Goal: Task Accomplishment & Management: Manage account settings

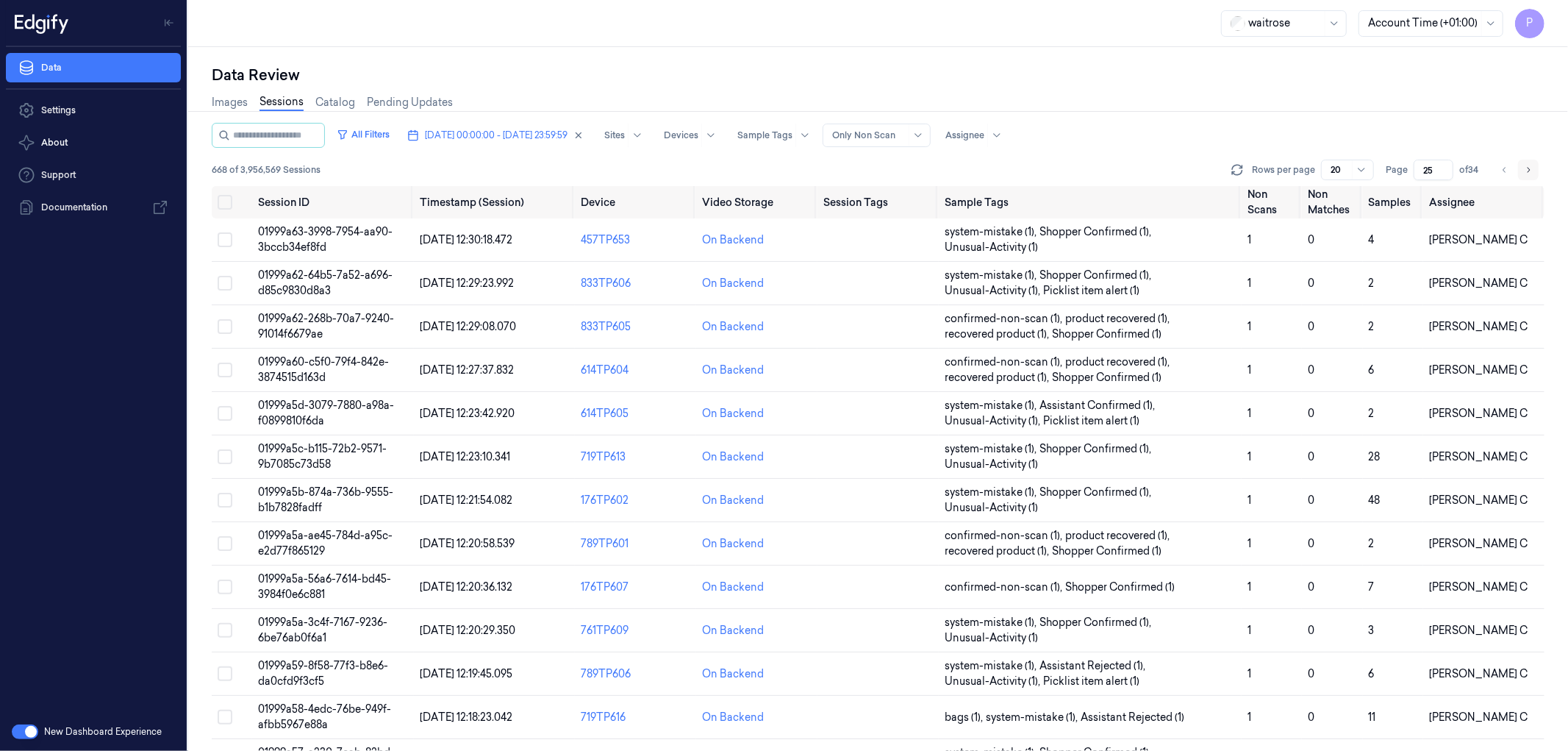
click at [1530, 167] on icon "Go to next page" at bounding box center [1529, 170] width 9 height 12
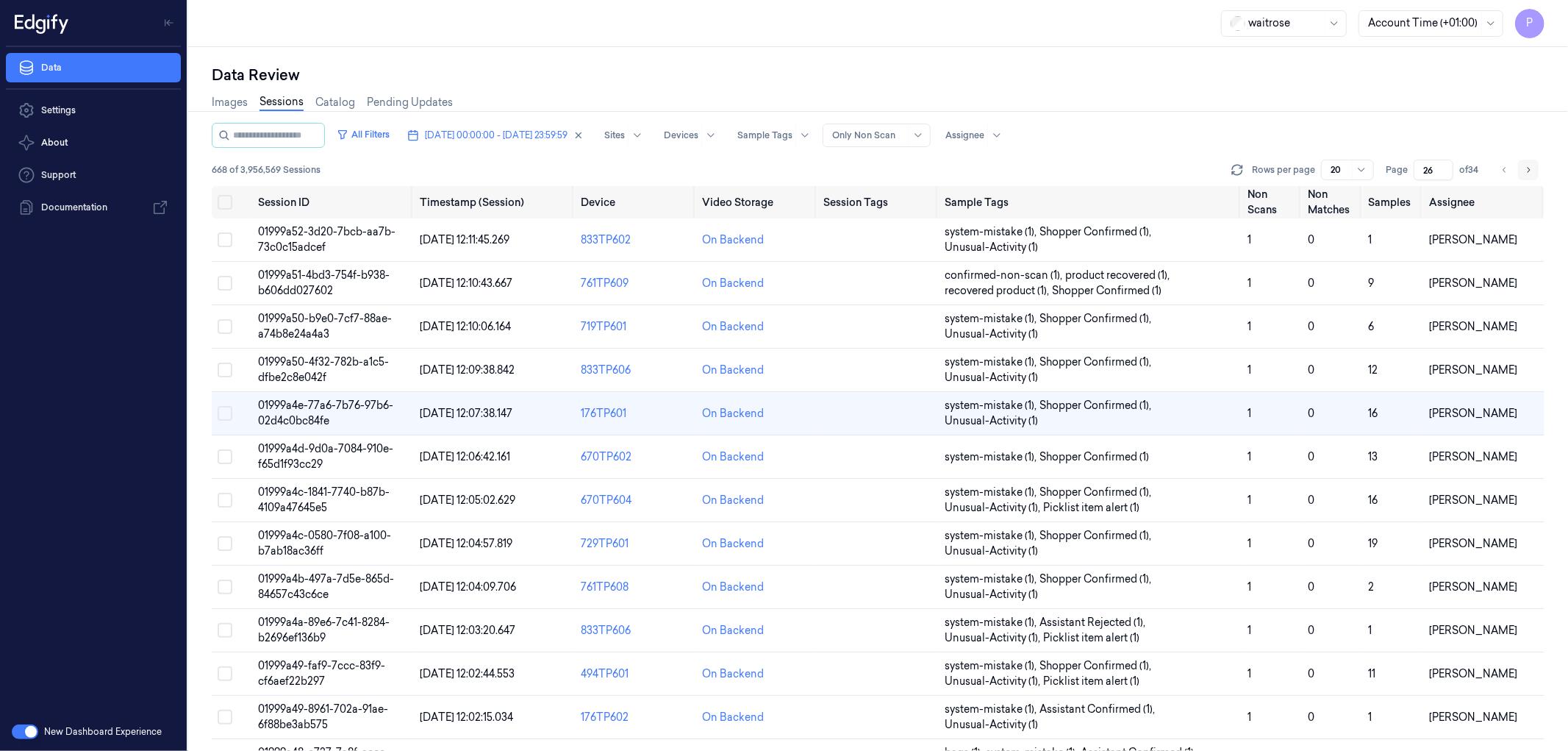
click at [1530, 167] on icon "Go to next page" at bounding box center [1529, 170] width 9 height 12
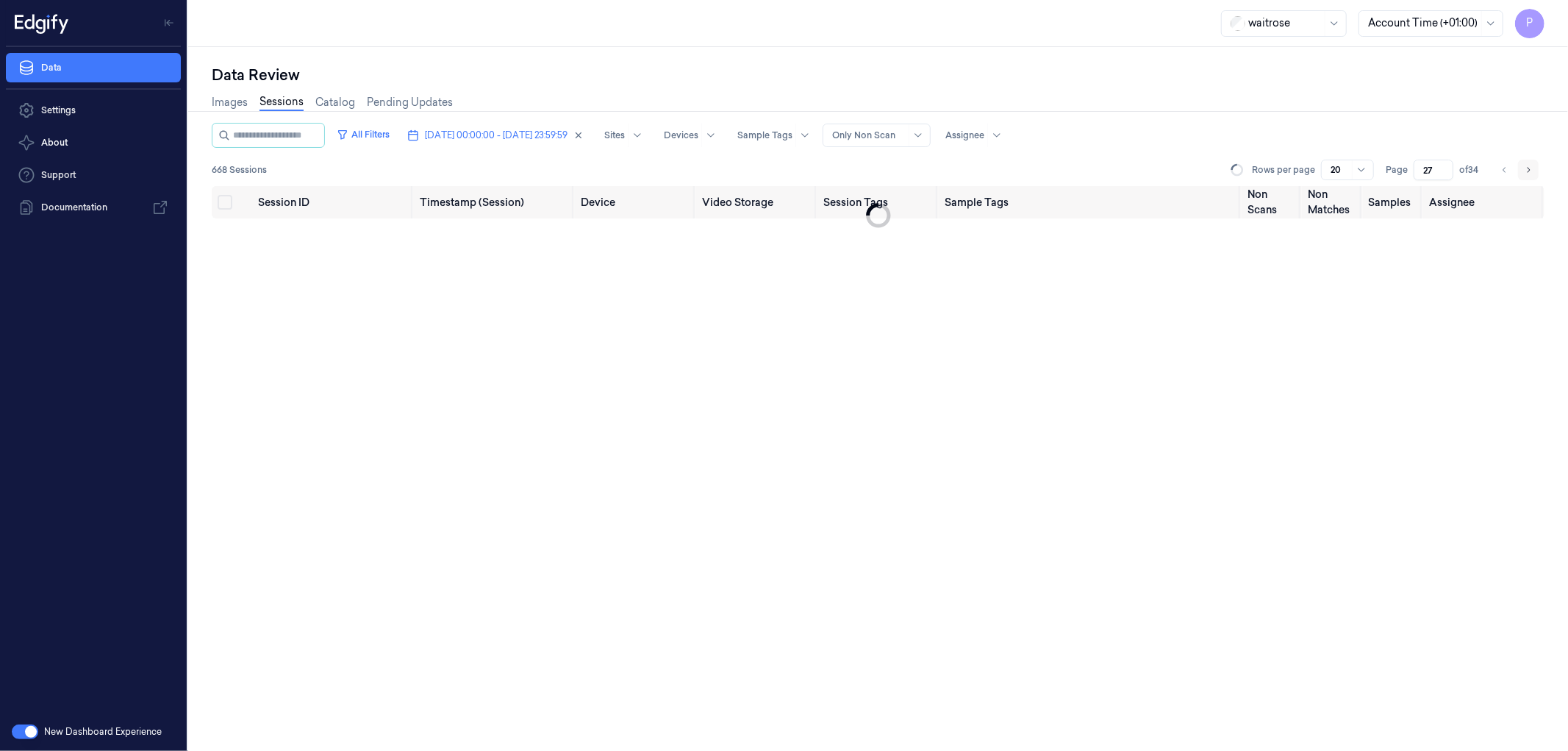
click at [1530, 167] on icon "Go to next page" at bounding box center [1529, 170] width 9 height 12
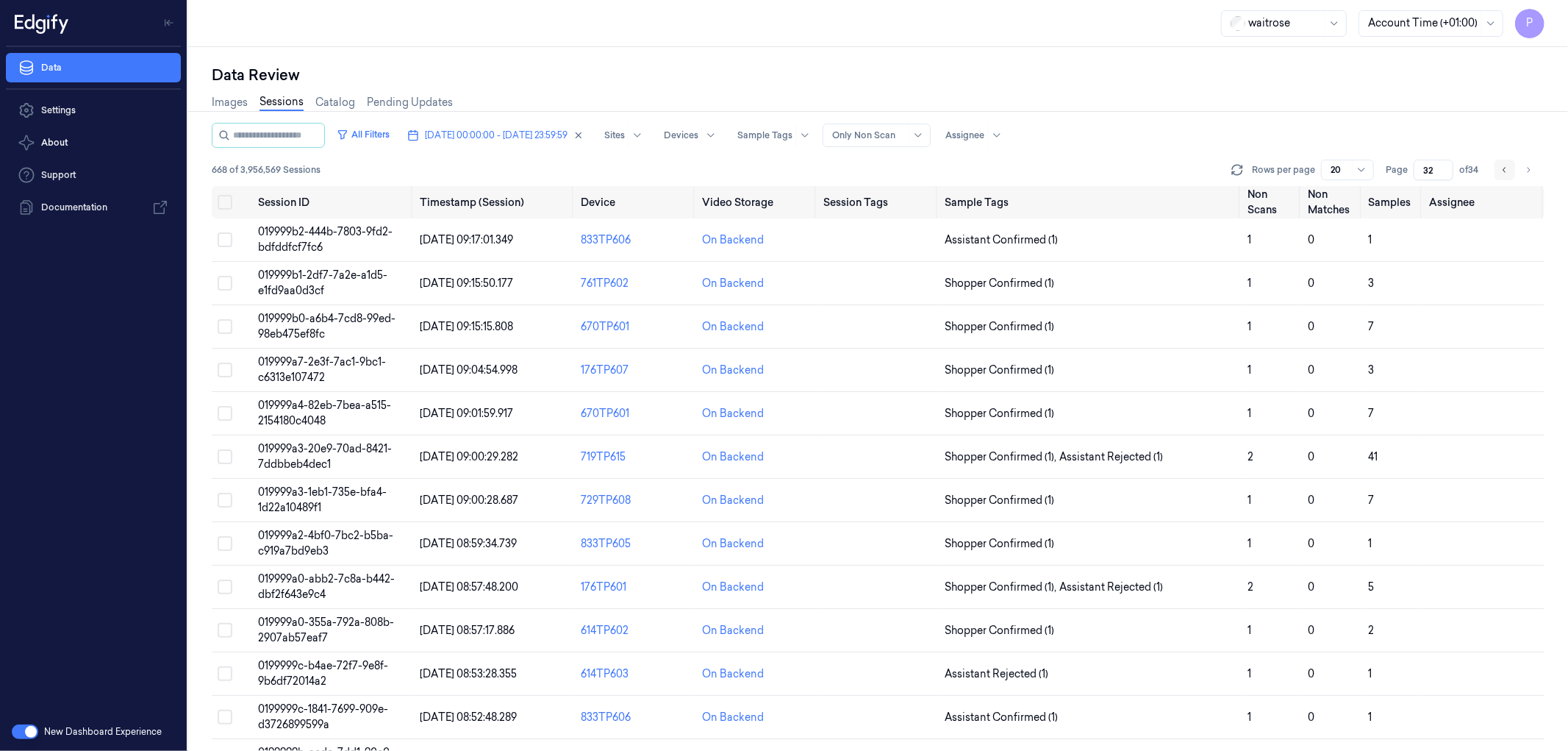
click at [1504, 164] on icon "Go to previous page" at bounding box center [1505, 170] width 9 height 12
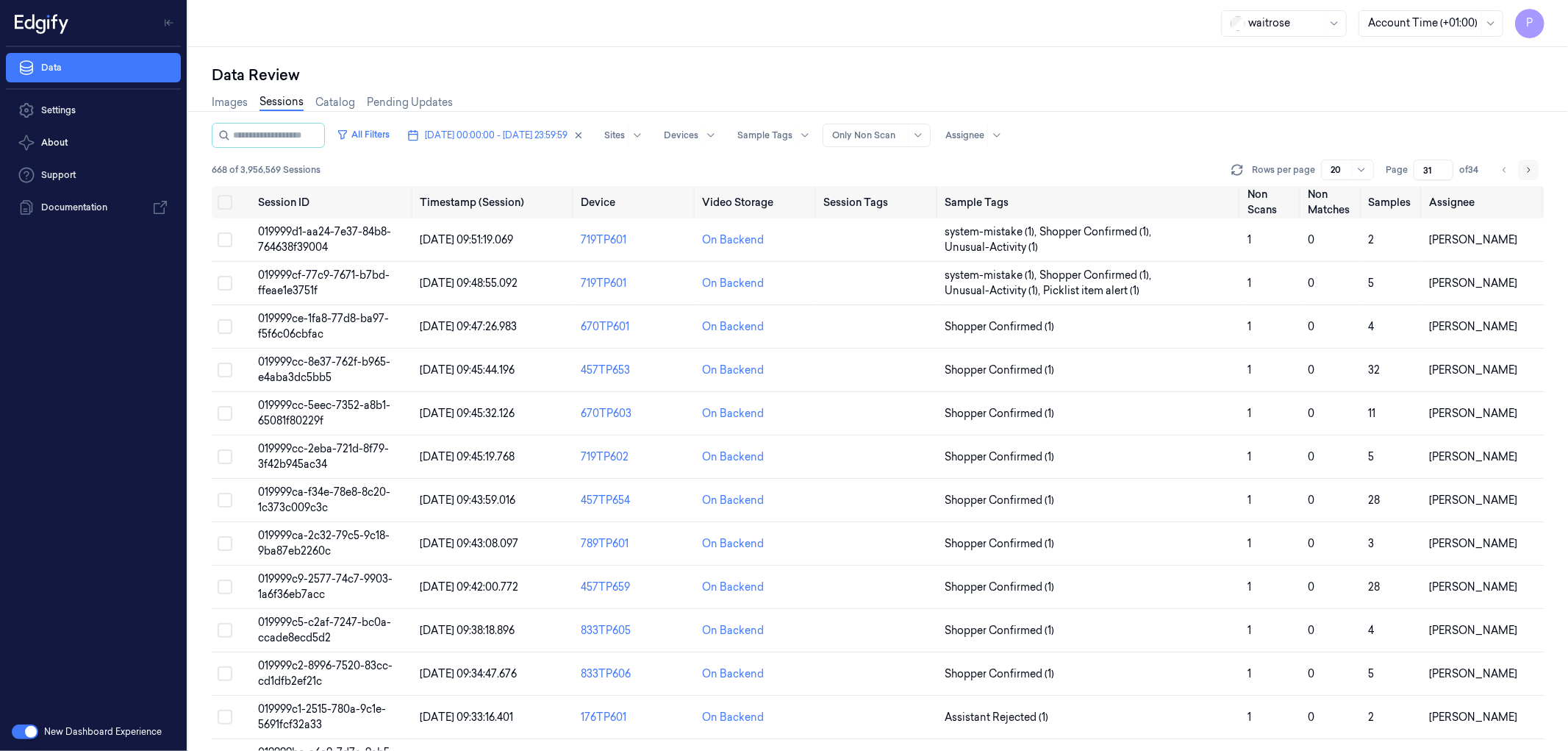
click at [1525, 168] on icon "Go to next page" at bounding box center [1529, 170] width 9 height 12
type input "32"
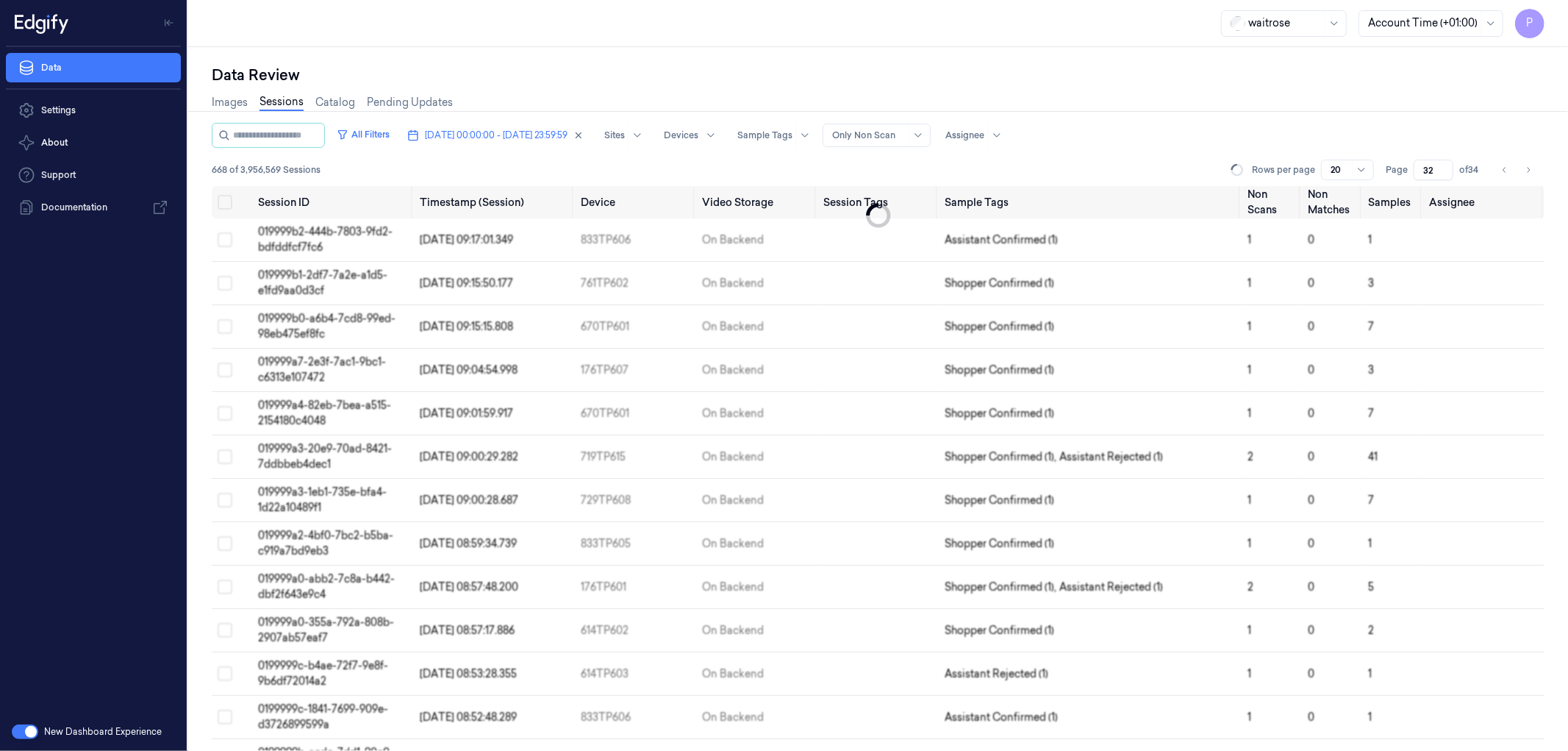
click at [987, 74] on div "Data Review" at bounding box center [878, 75] width 1333 height 21
click at [584, 135] on icon "button" at bounding box center [578, 135] width 10 height 10
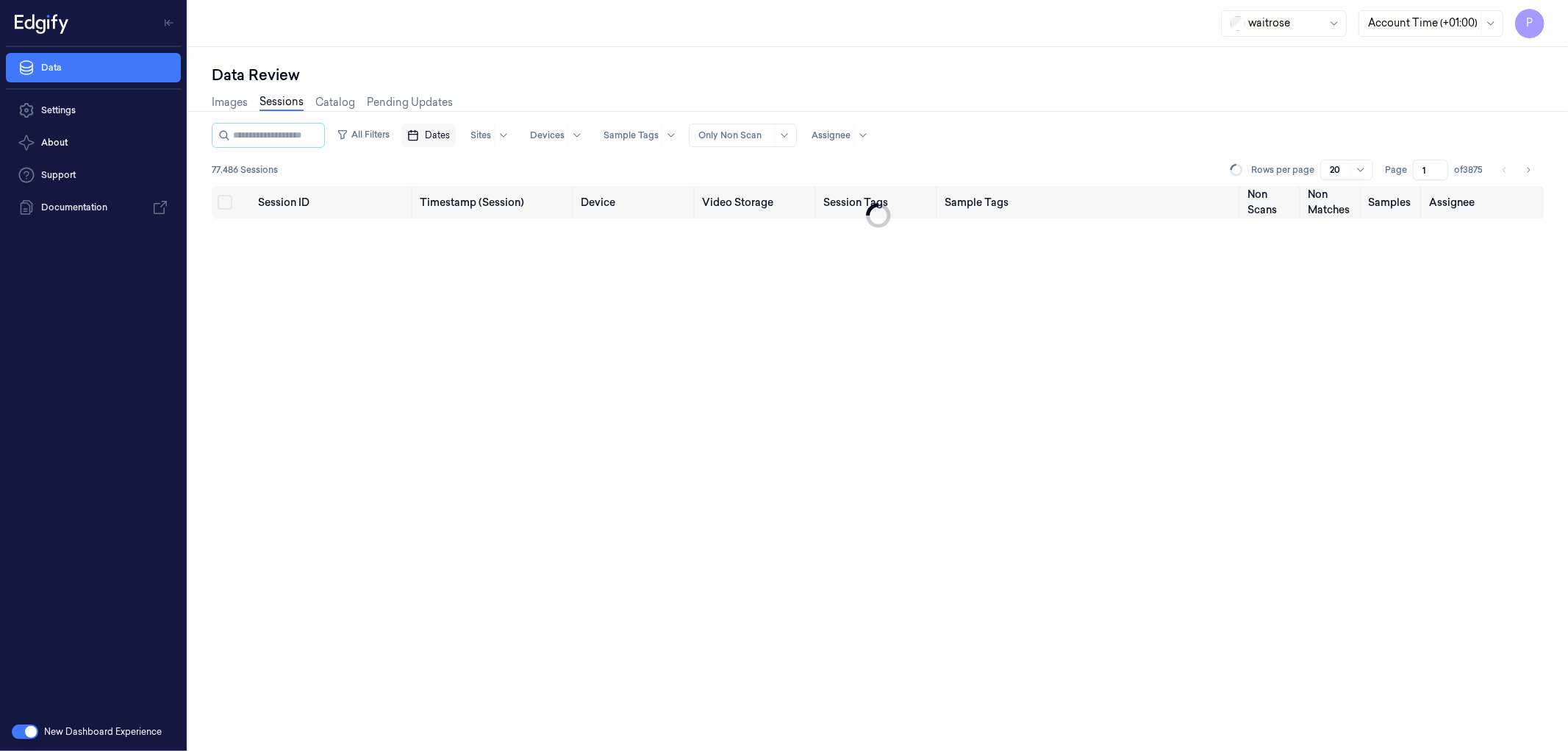
click at [450, 135] on span "Dates" at bounding box center [436, 135] width 25 height 13
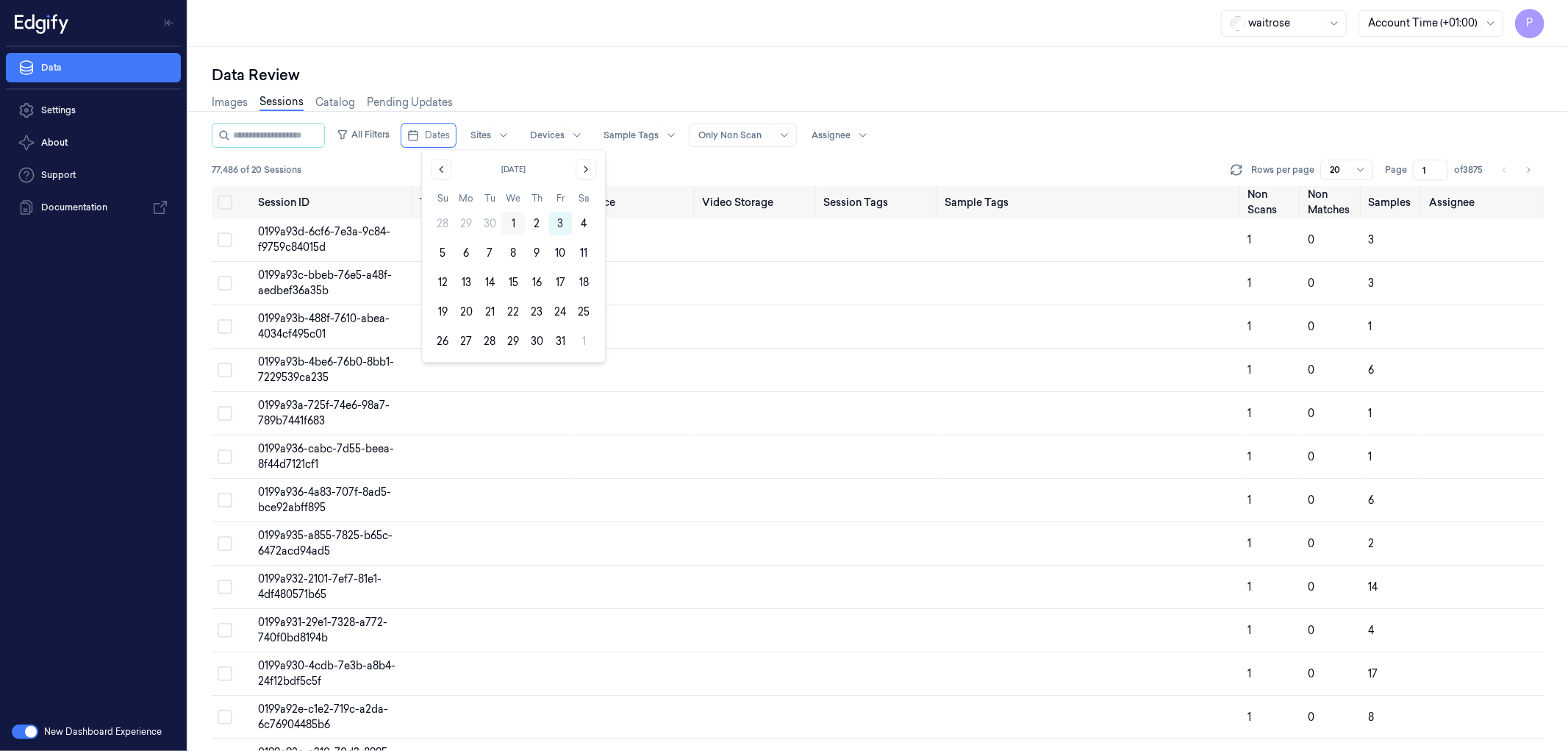
click at [513, 223] on button "1" at bounding box center [513, 223] width 24 height 24
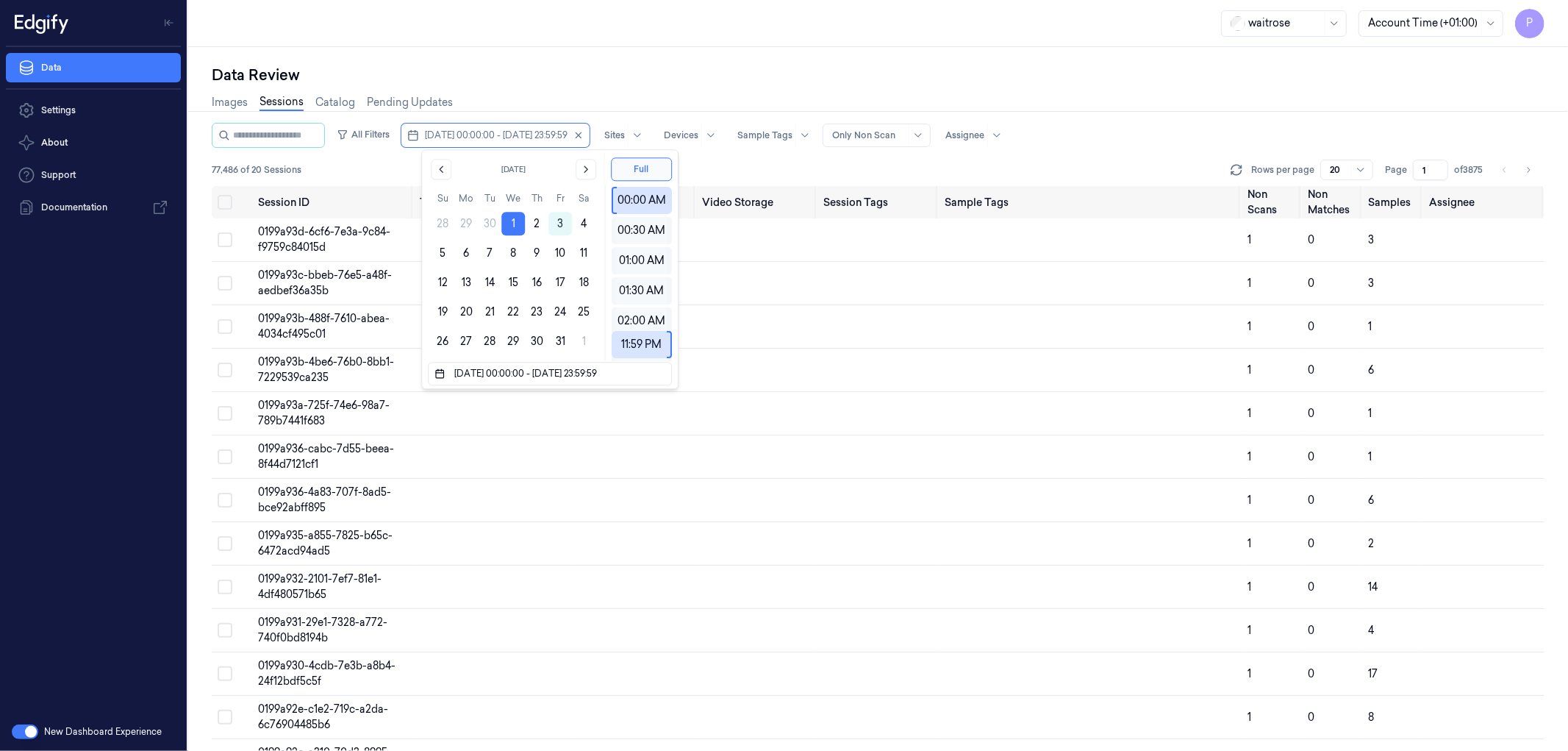
click at [662, 72] on div "Data Review" at bounding box center [878, 75] width 1333 height 21
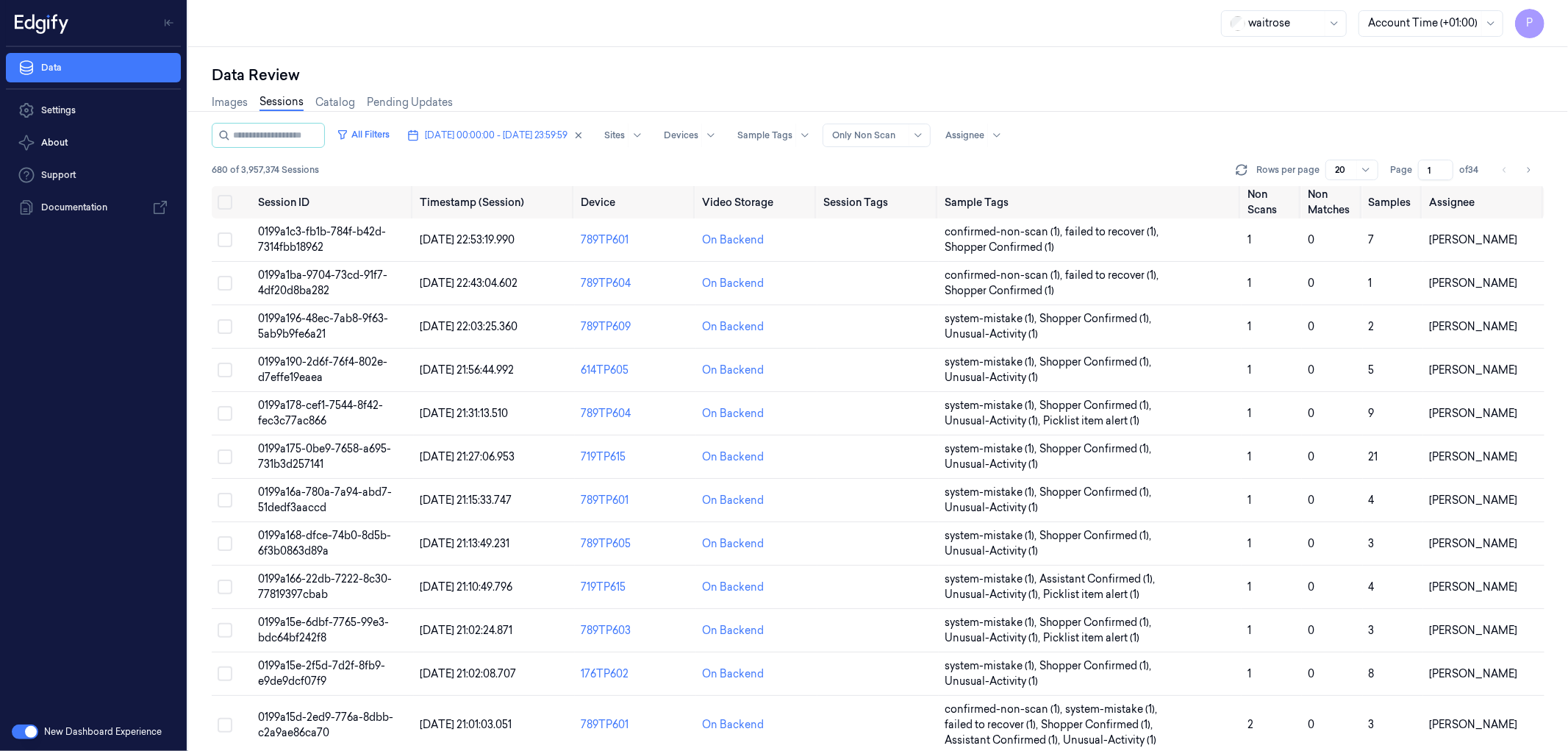
drag, startPoint x: 1435, startPoint y: 170, endPoint x: 1423, endPoint y: 171, distance: 12.0
click at [1423, 171] on input "1" at bounding box center [1436, 169] width 35 height 21
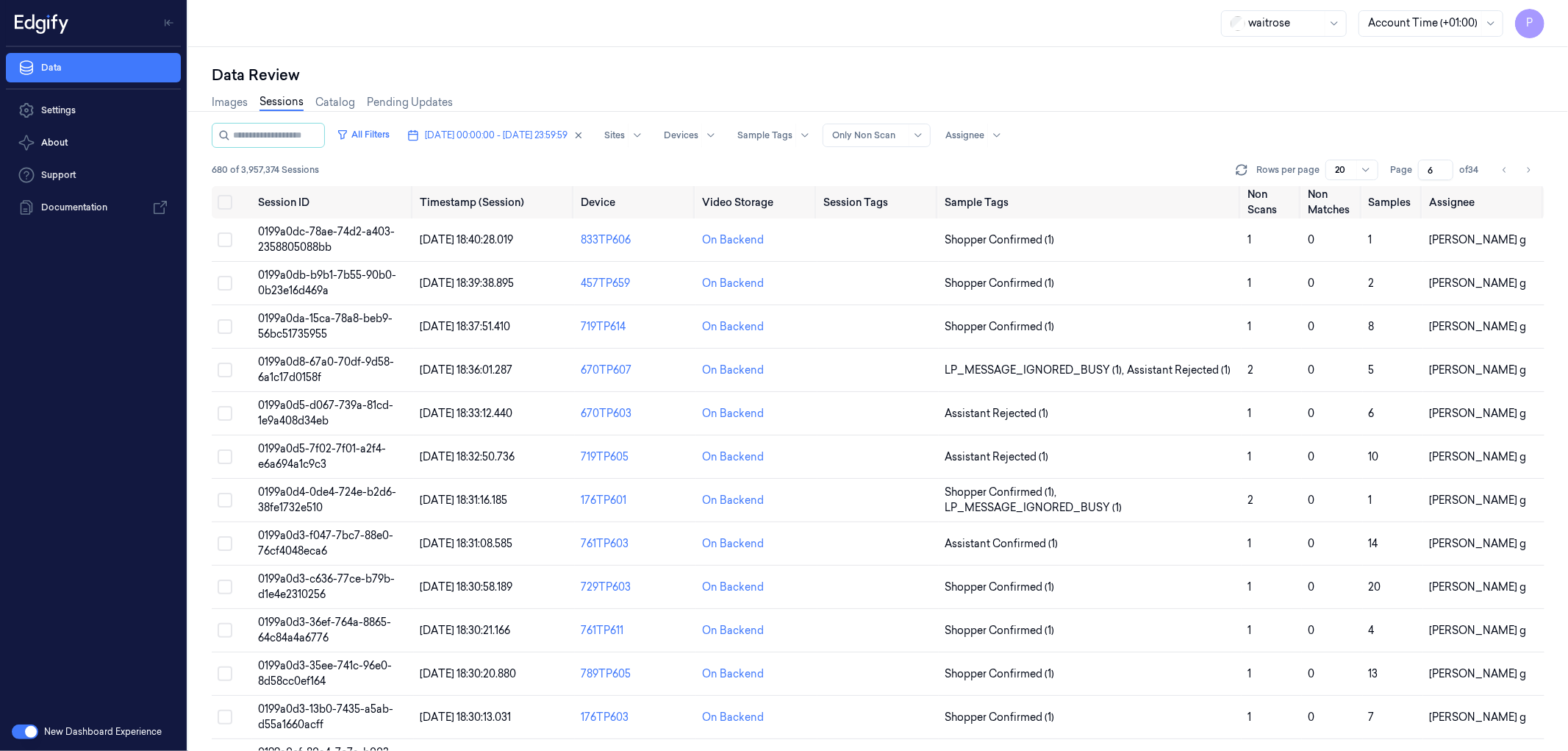
click at [1434, 121] on div "Images Sessions Catalog Pending Updates" at bounding box center [878, 104] width 1333 height 37
click at [1534, 170] on button "Go to next page" at bounding box center [1529, 169] width 21 height 21
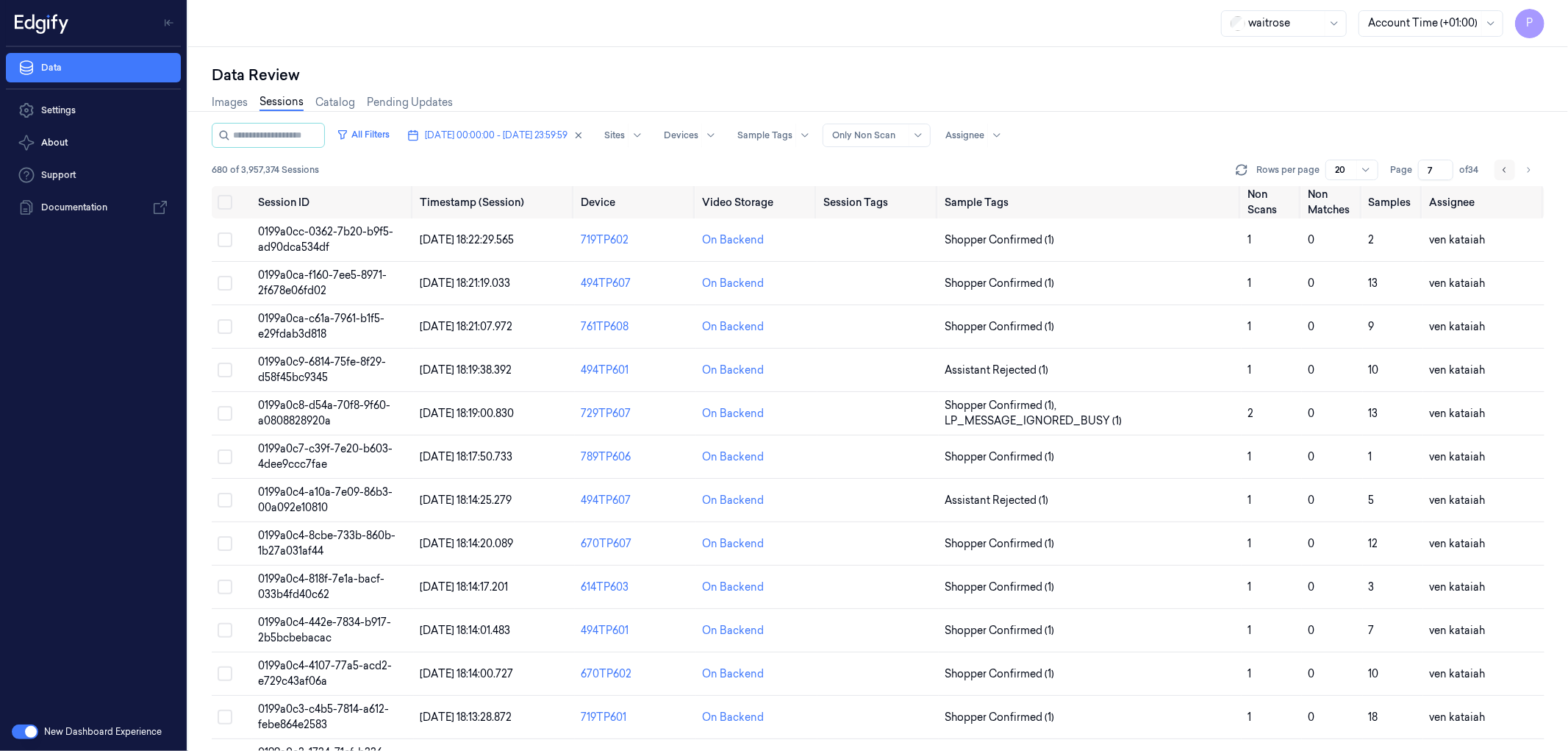
click at [1506, 171] on icon "Go to previous page" at bounding box center [1505, 170] width 9 height 12
type input "6"
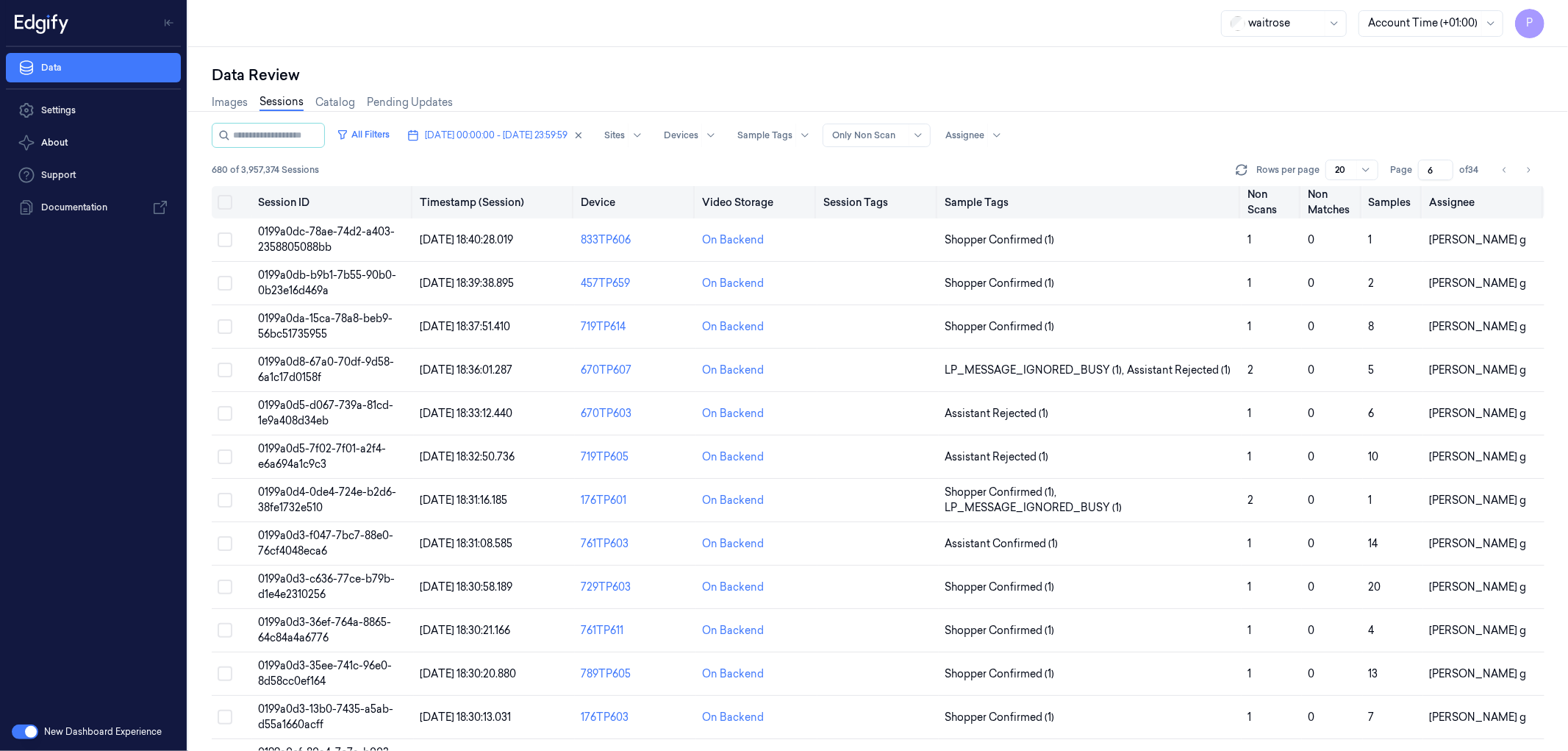
click at [225, 200] on button "Select all" at bounding box center [224, 202] width 15 height 15
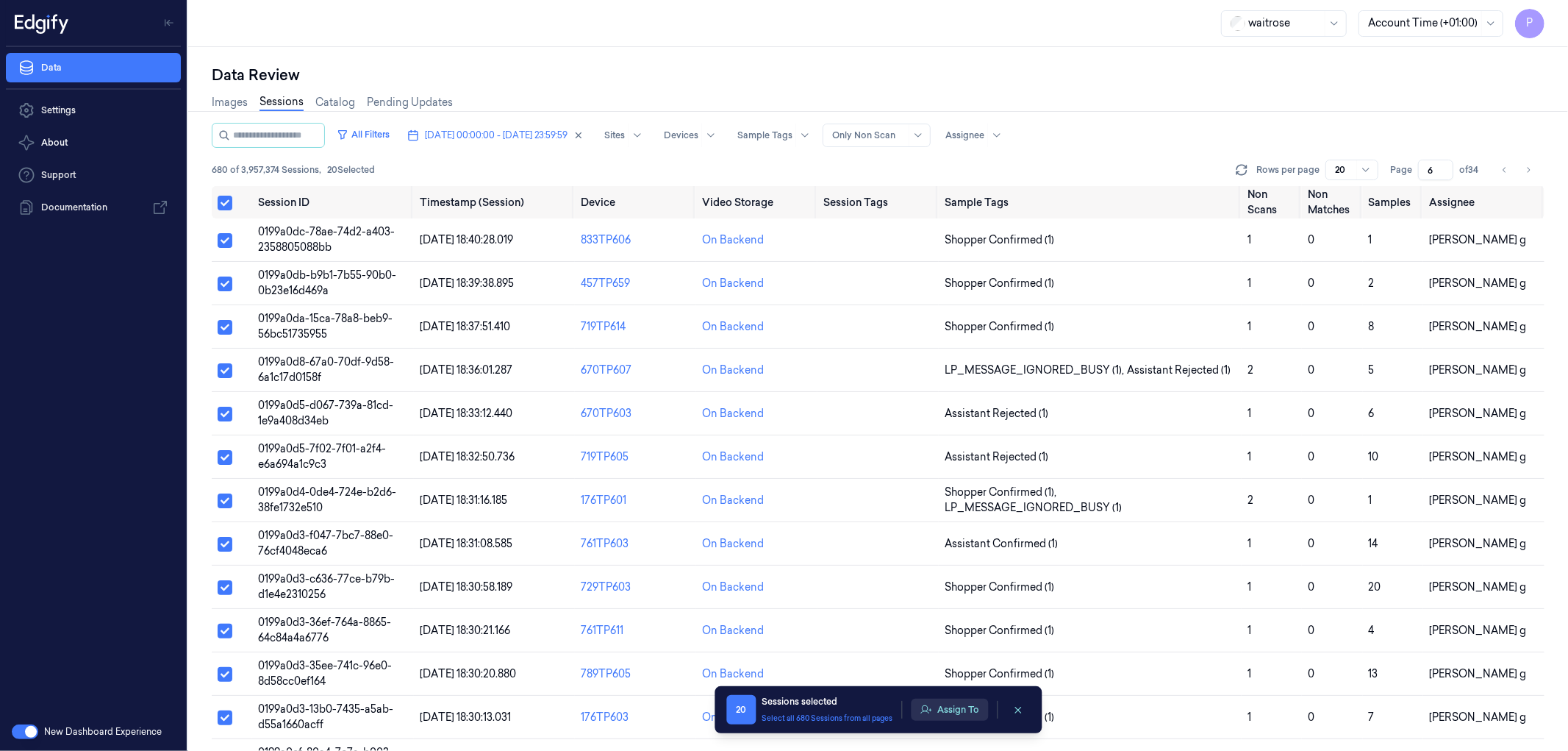
click at [947, 714] on button "Assign To" at bounding box center [950, 710] width 78 height 22
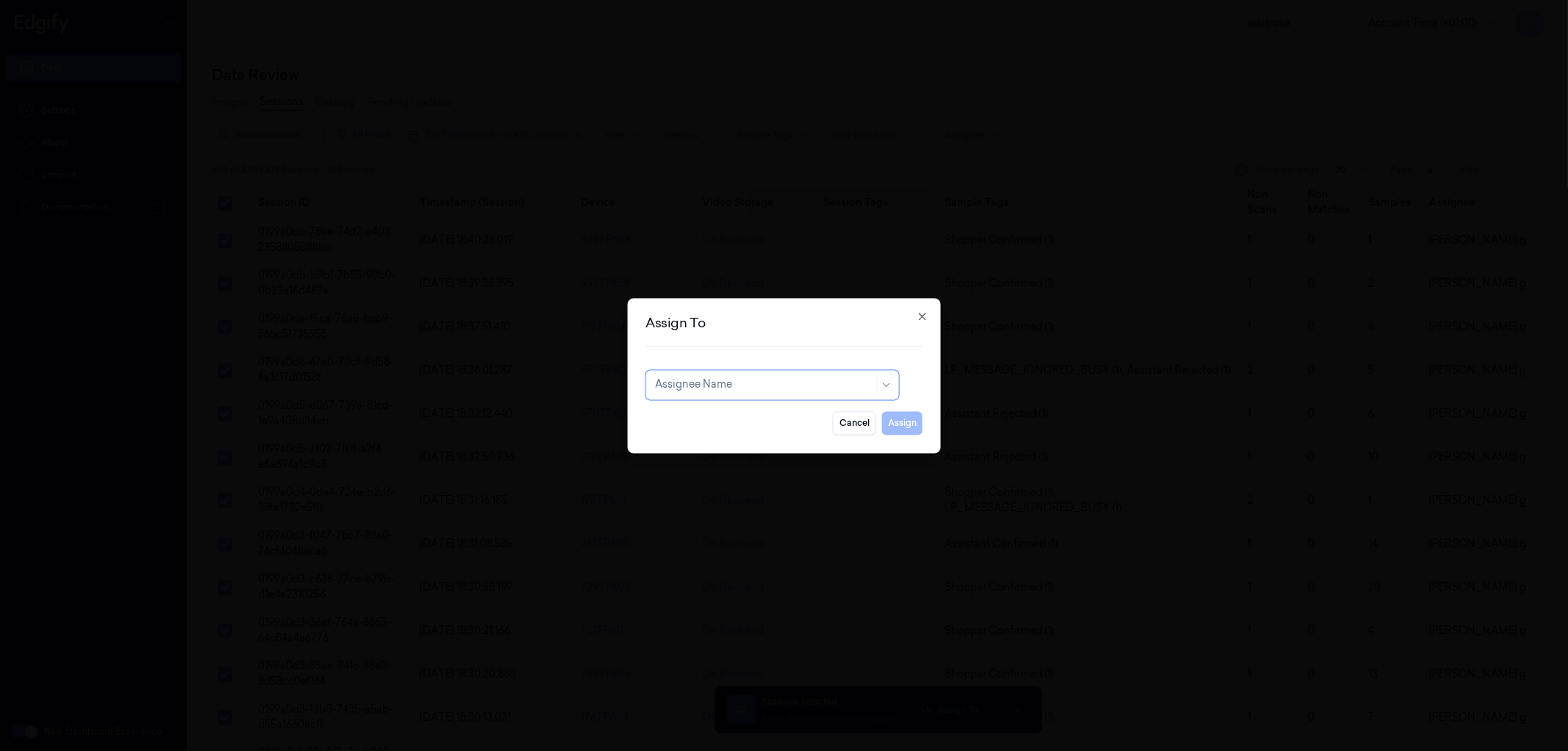
click at [726, 387] on div at bounding box center [764, 385] width 219 height 16
type input "vars"
click at [719, 420] on div "[PERSON_NAME]" at bounding box center [699, 418] width 88 height 16
click at [908, 418] on button "Assign" at bounding box center [902, 423] width 40 height 24
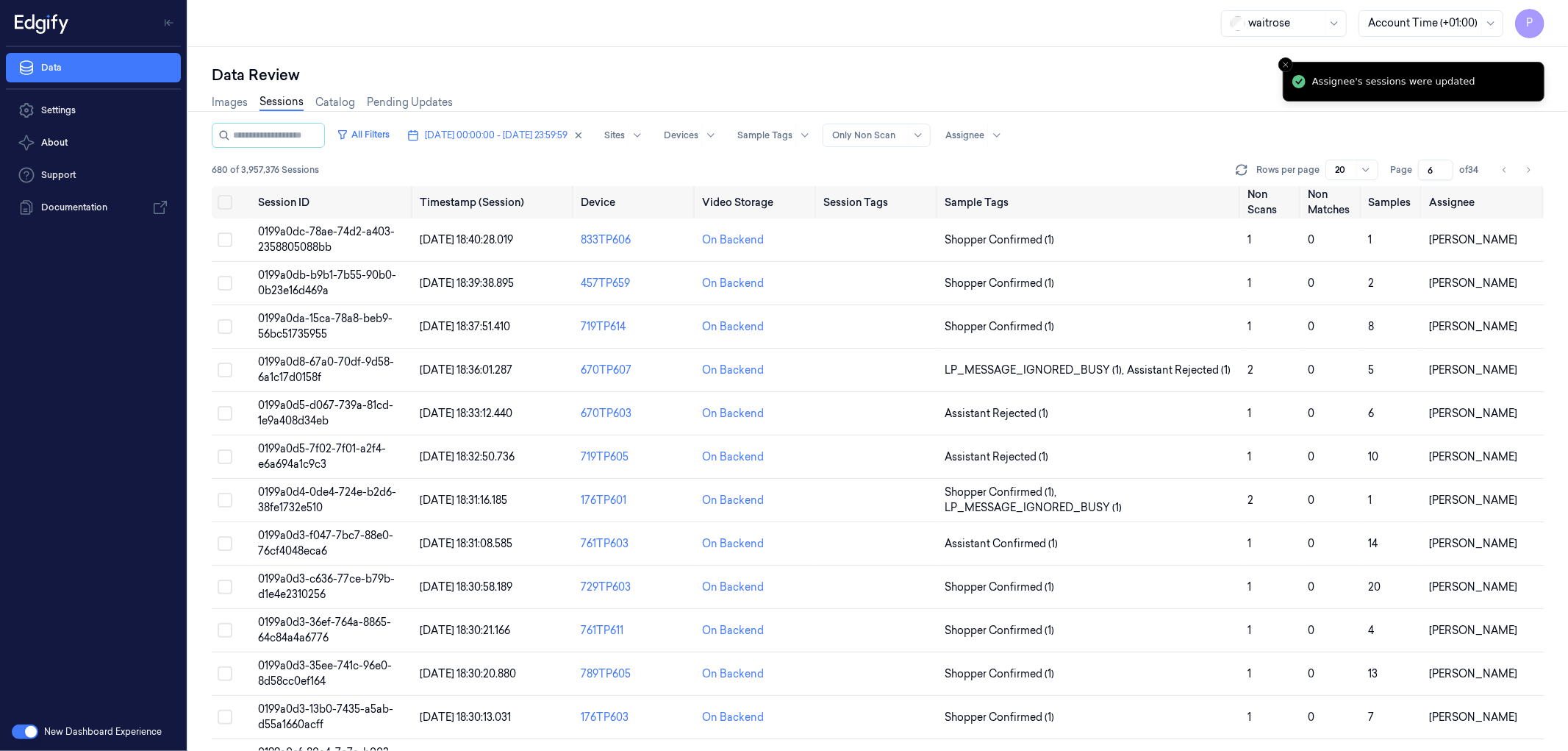
click at [1187, 60] on div "Data Review Images Sessions Catalog Pending Updates All Filters [DATE] 00:00:00…" at bounding box center [878, 399] width 1380 height 704
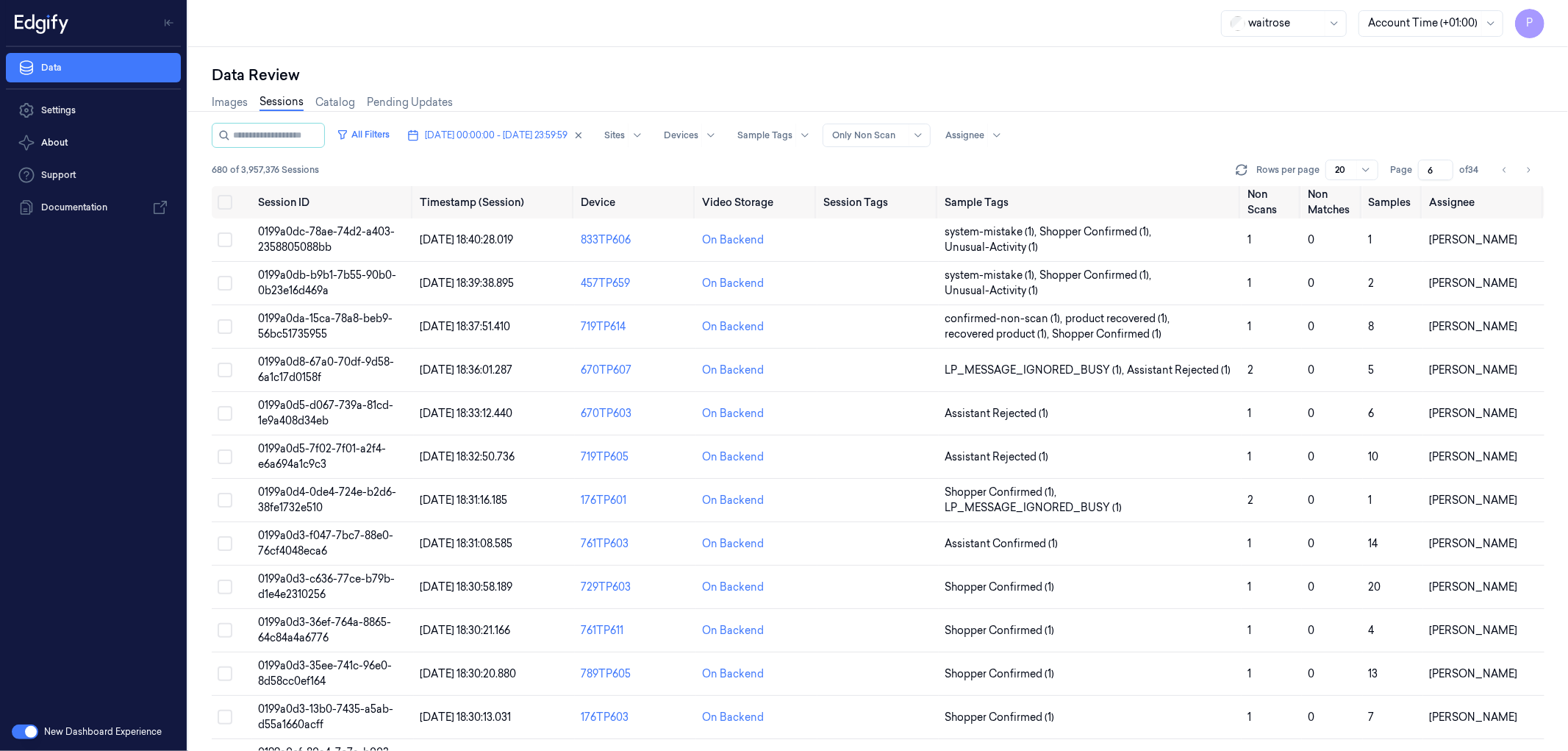
click at [1385, 118] on div "Images Sessions Catalog Pending Updates" at bounding box center [878, 104] width 1333 height 37
click at [1427, 168] on input "6" at bounding box center [1436, 169] width 35 height 21
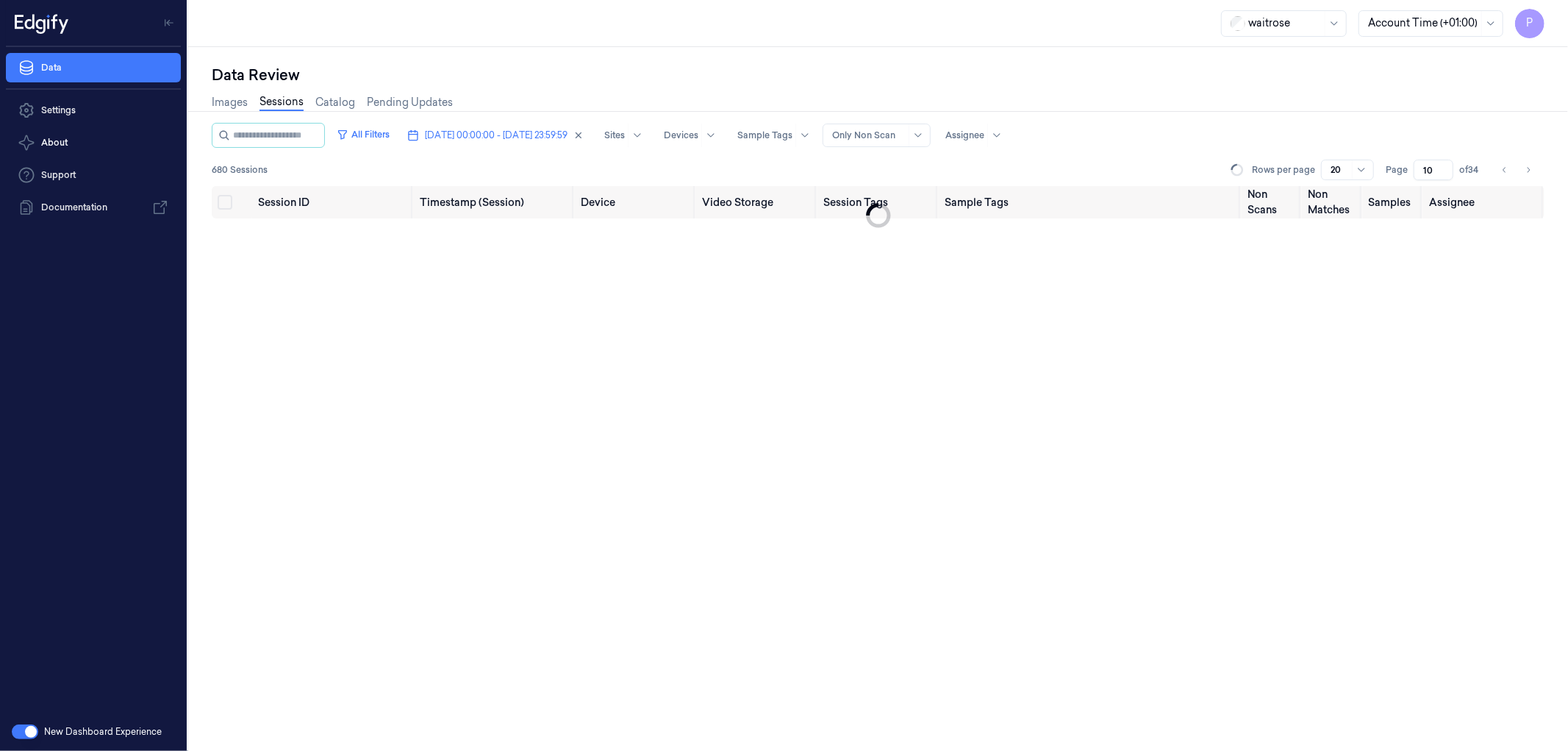
click at [1427, 90] on div "Images Sessions Catalog Pending Updates" at bounding box center [878, 104] width 1333 height 37
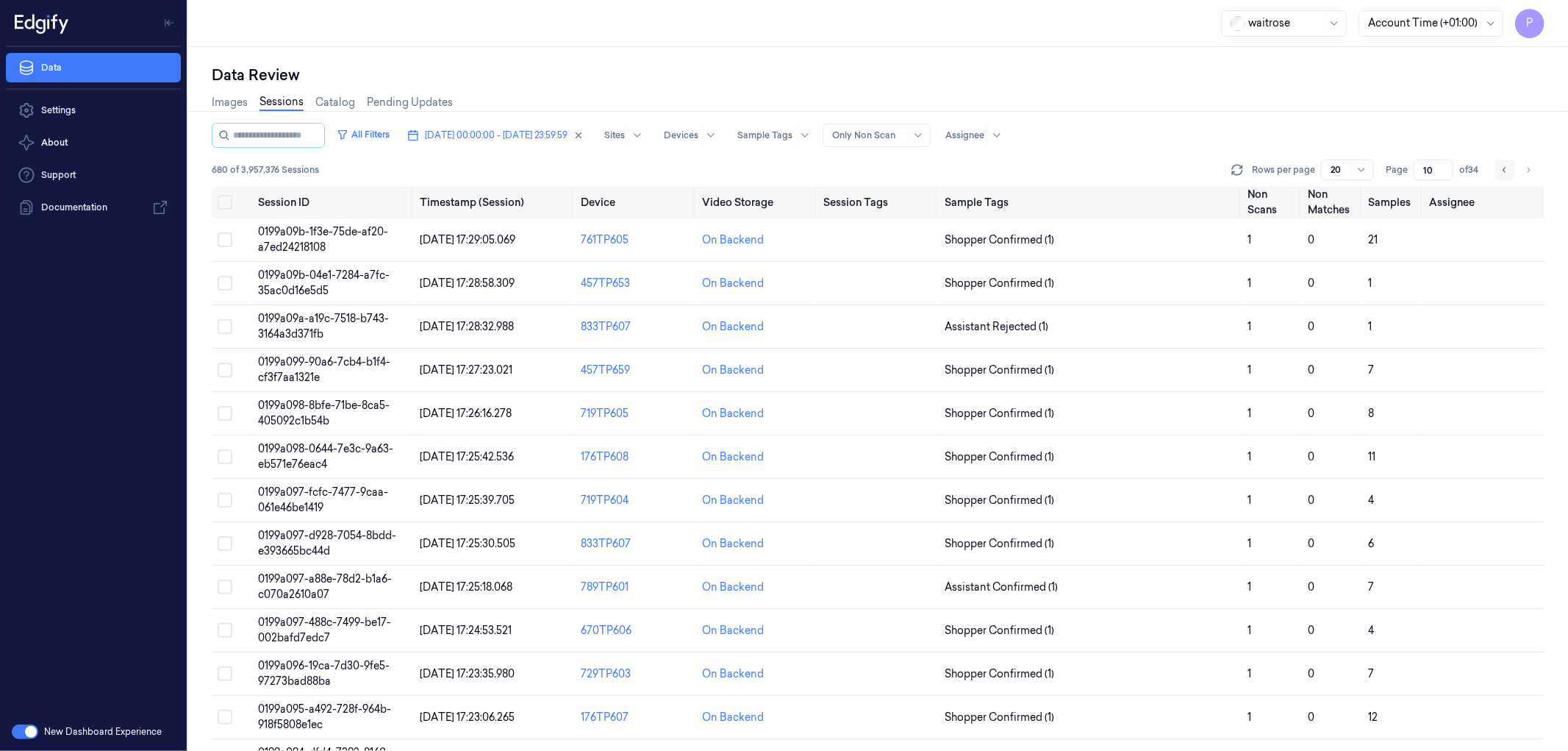
click at [1501, 166] on icon "Go to previous page" at bounding box center [1505, 170] width 9 height 12
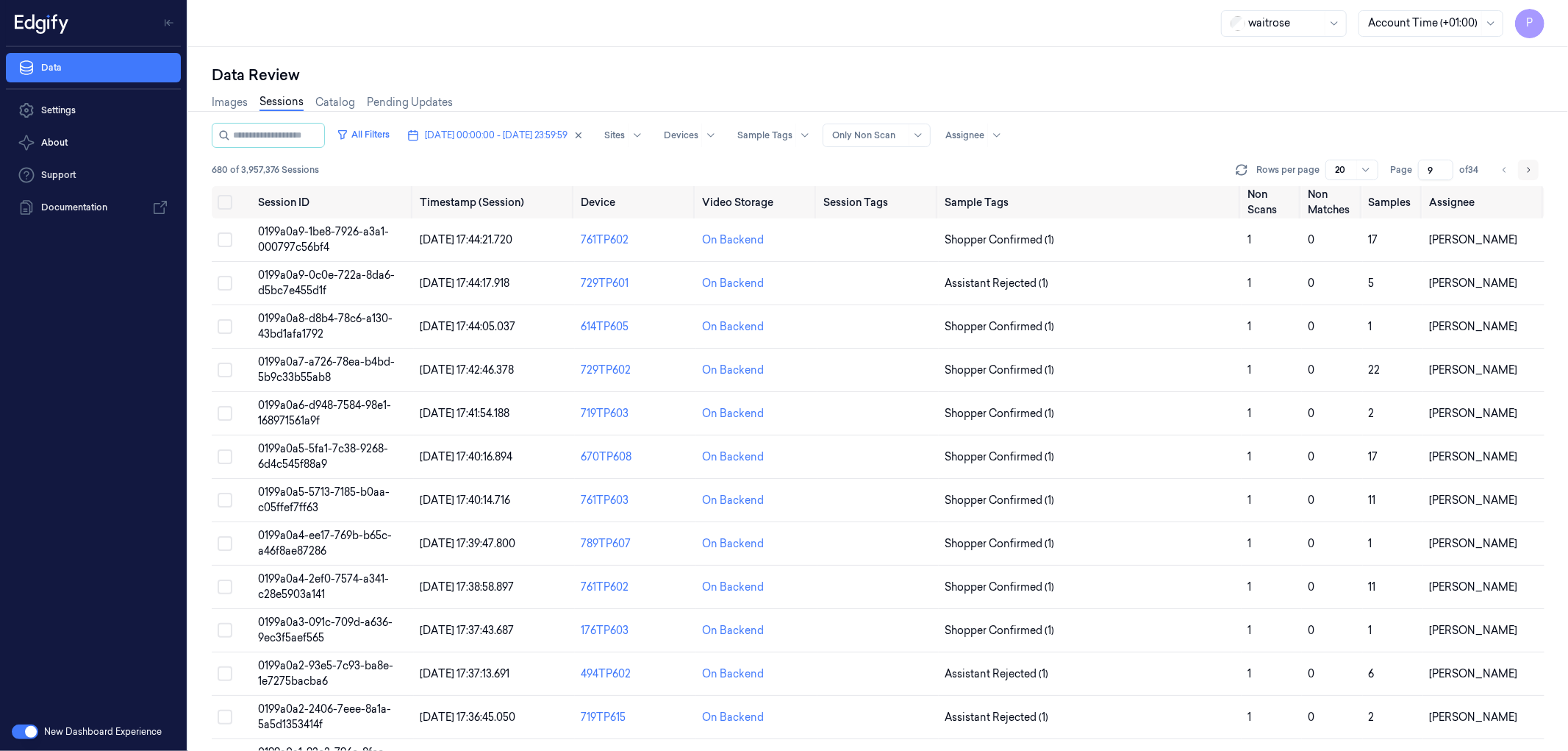
click at [1525, 168] on icon "Go to next page" at bounding box center [1529, 170] width 9 height 12
type input "10"
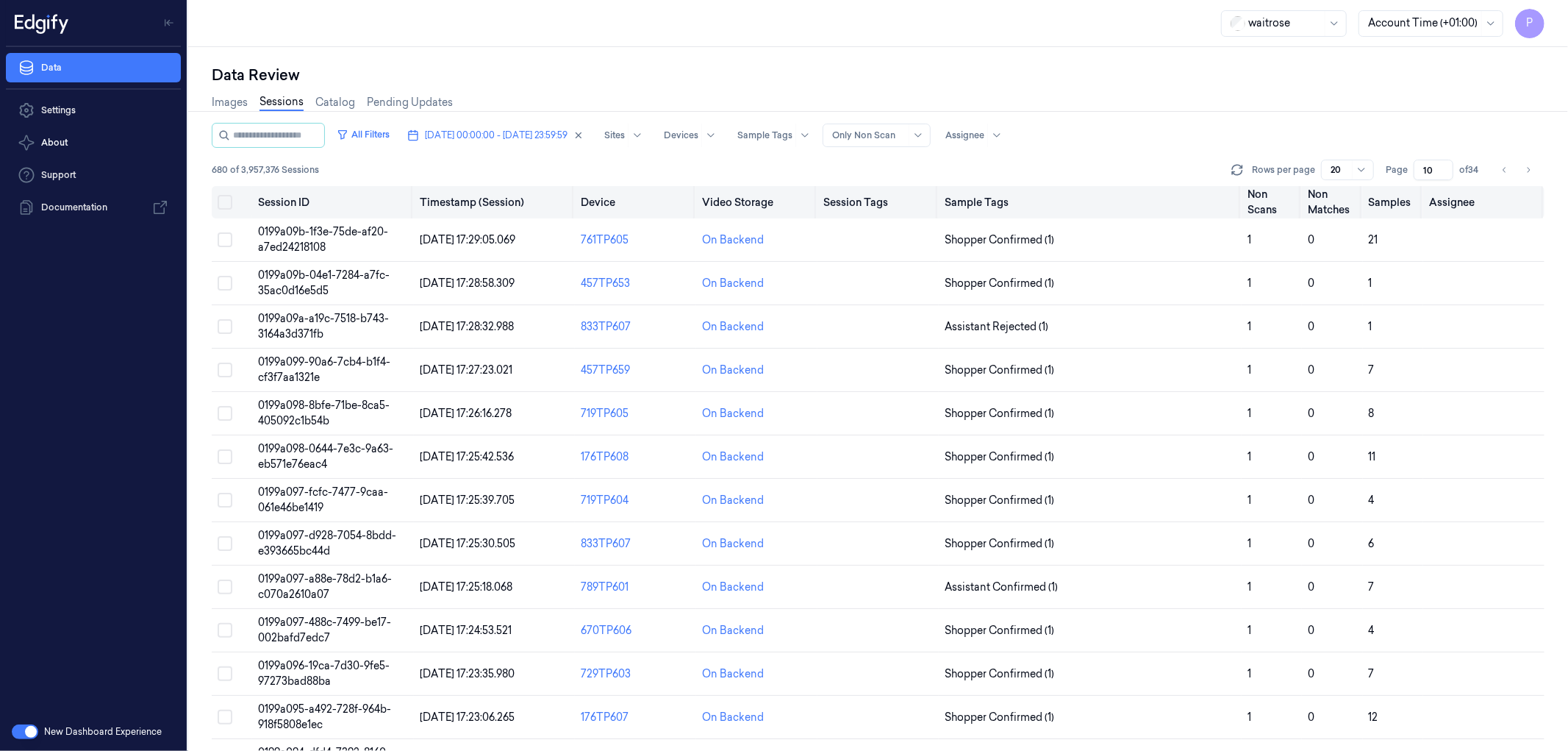
click at [228, 200] on button "Select all" at bounding box center [224, 202] width 15 height 15
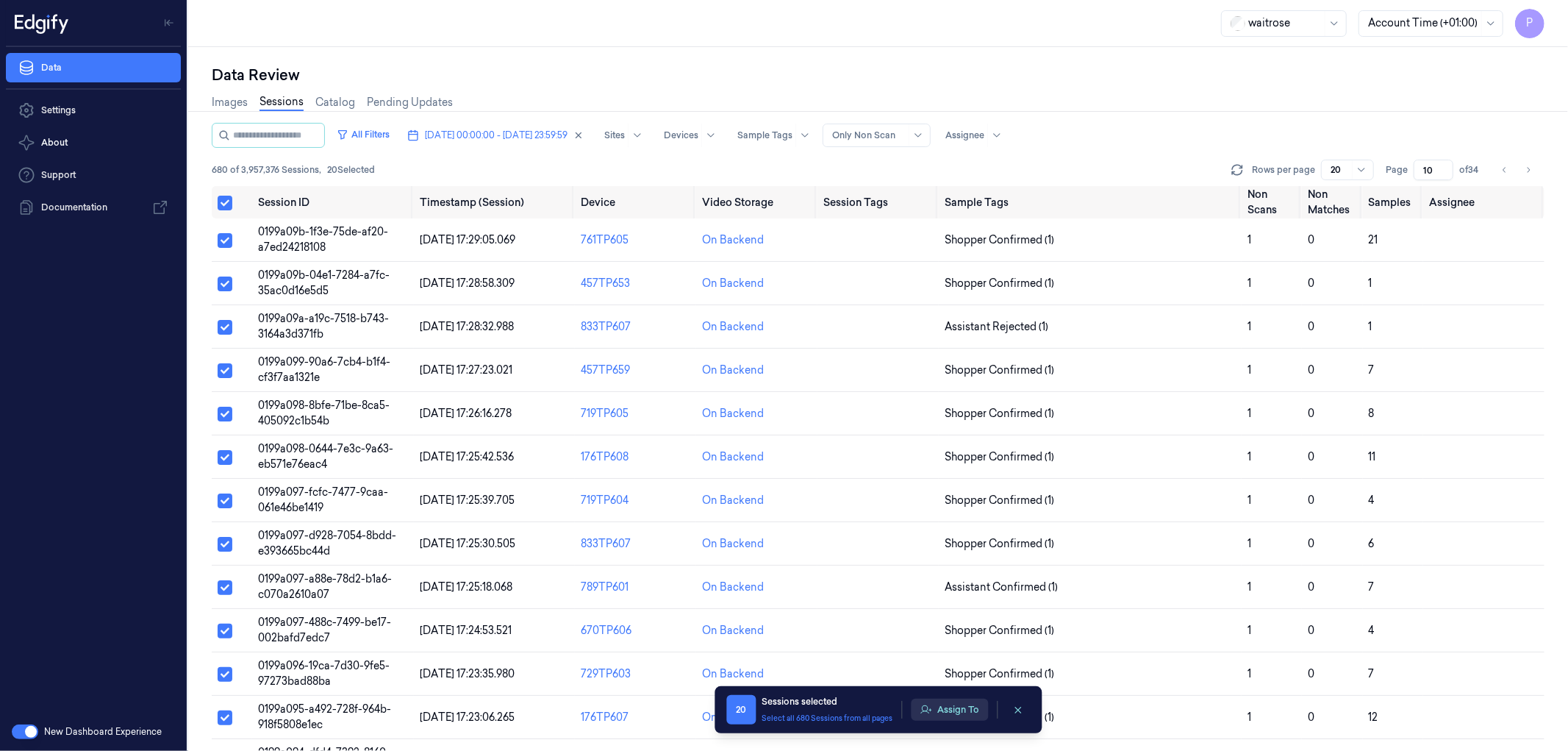
click at [959, 707] on button "Assign To" at bounding box center [950, 710] width 78 height 22
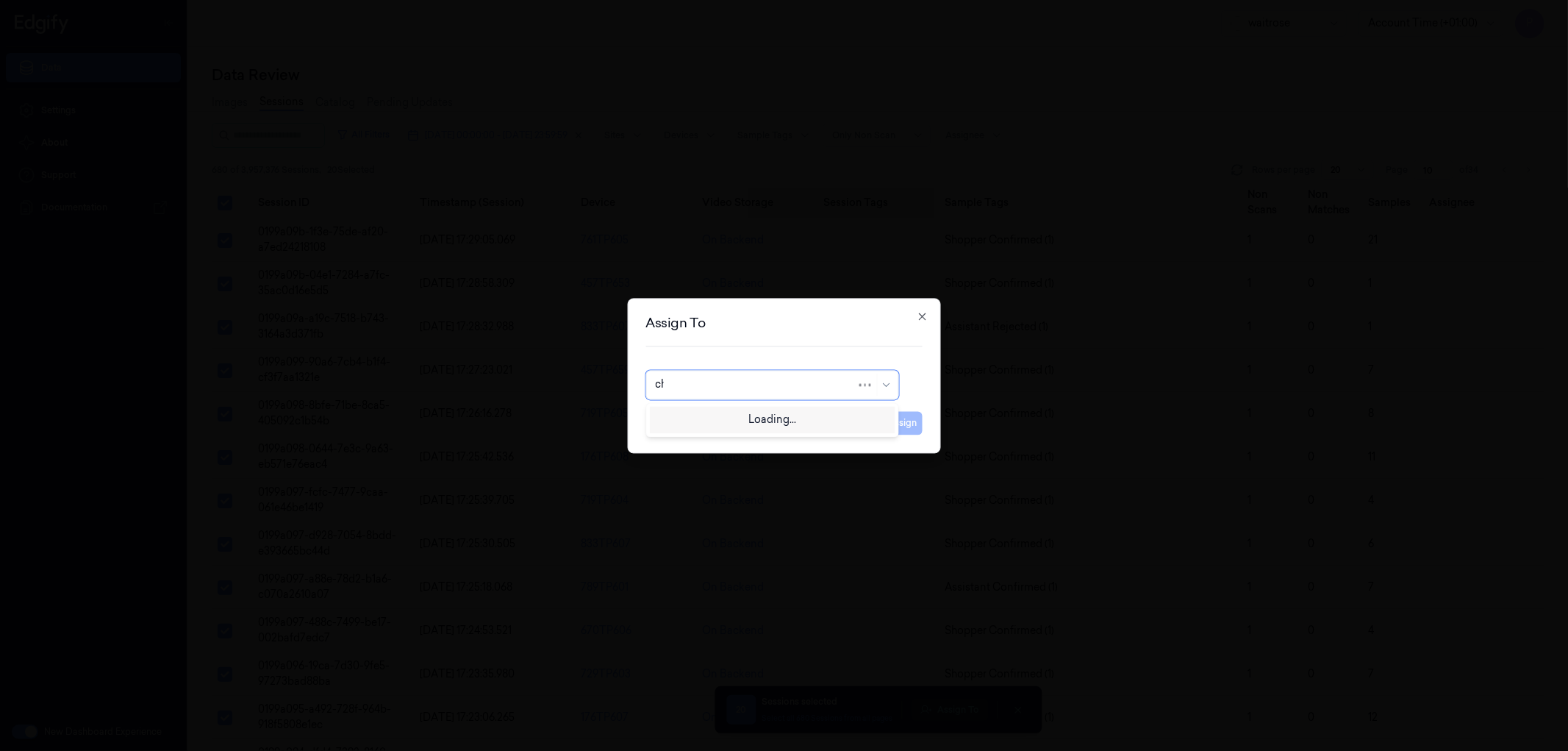
type input "cha"
click at [714, 441] on div "[PERSON_NAME] a" at bounding box center [772, 442] width 234 height 16
click at [908, 428] on button "Assign" at bounding box center [902, 423] width 40 height 24
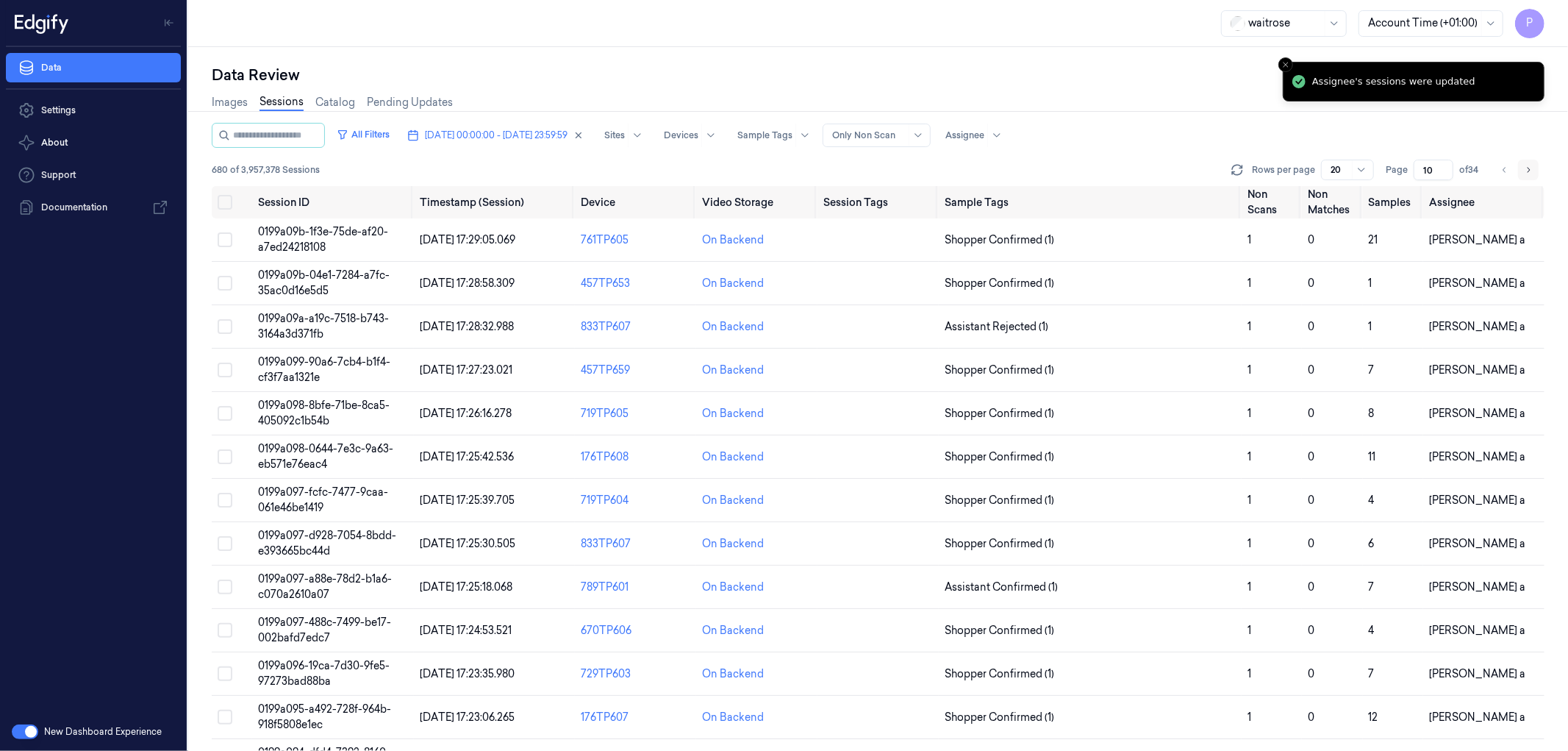
click at [1531, 166] on icon "Go to next page" at bounding box center [1529, 170] width 9 height 12
type input "11"
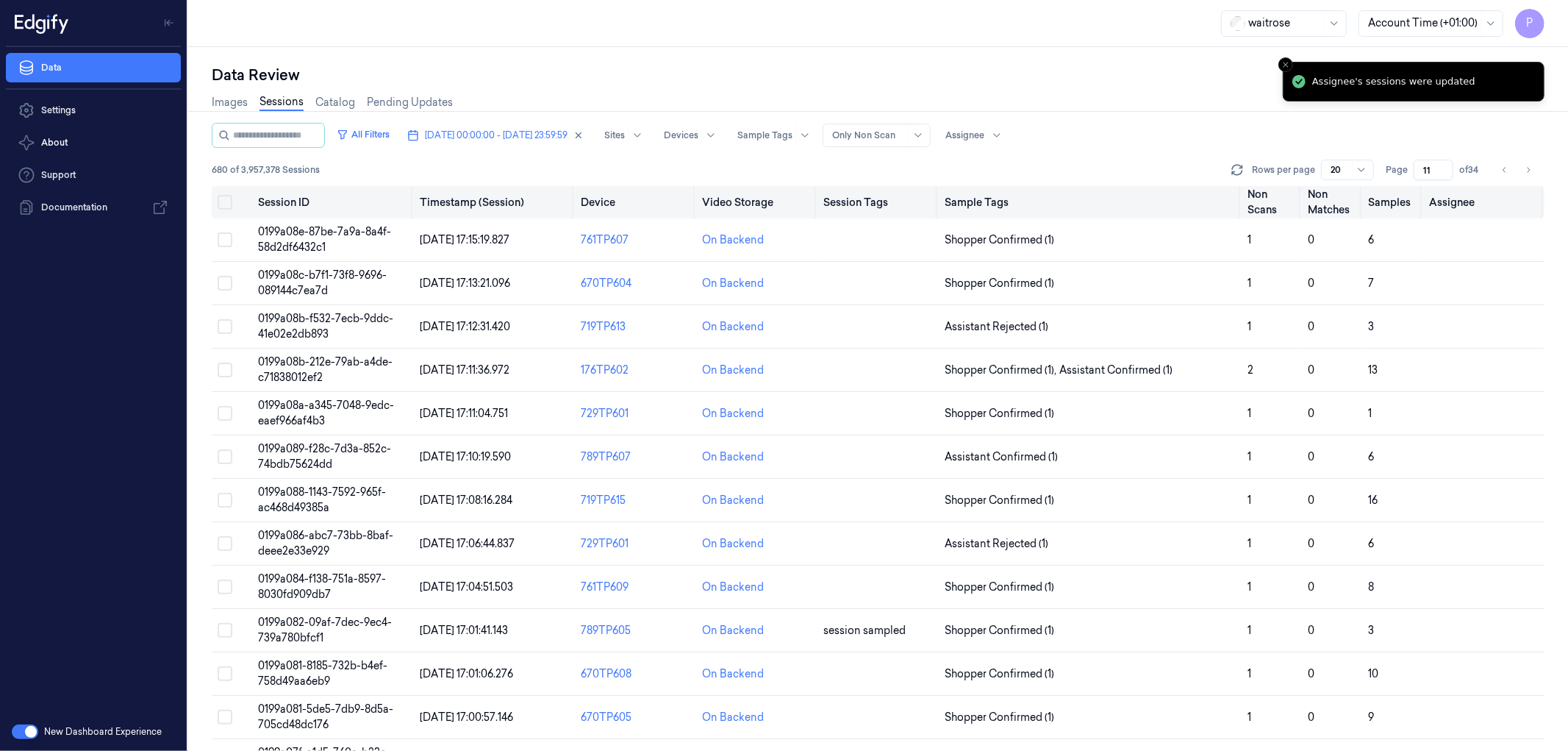
click at [224, 202] on button "Select all" at bounding box center [224, 202] width 15 height 15
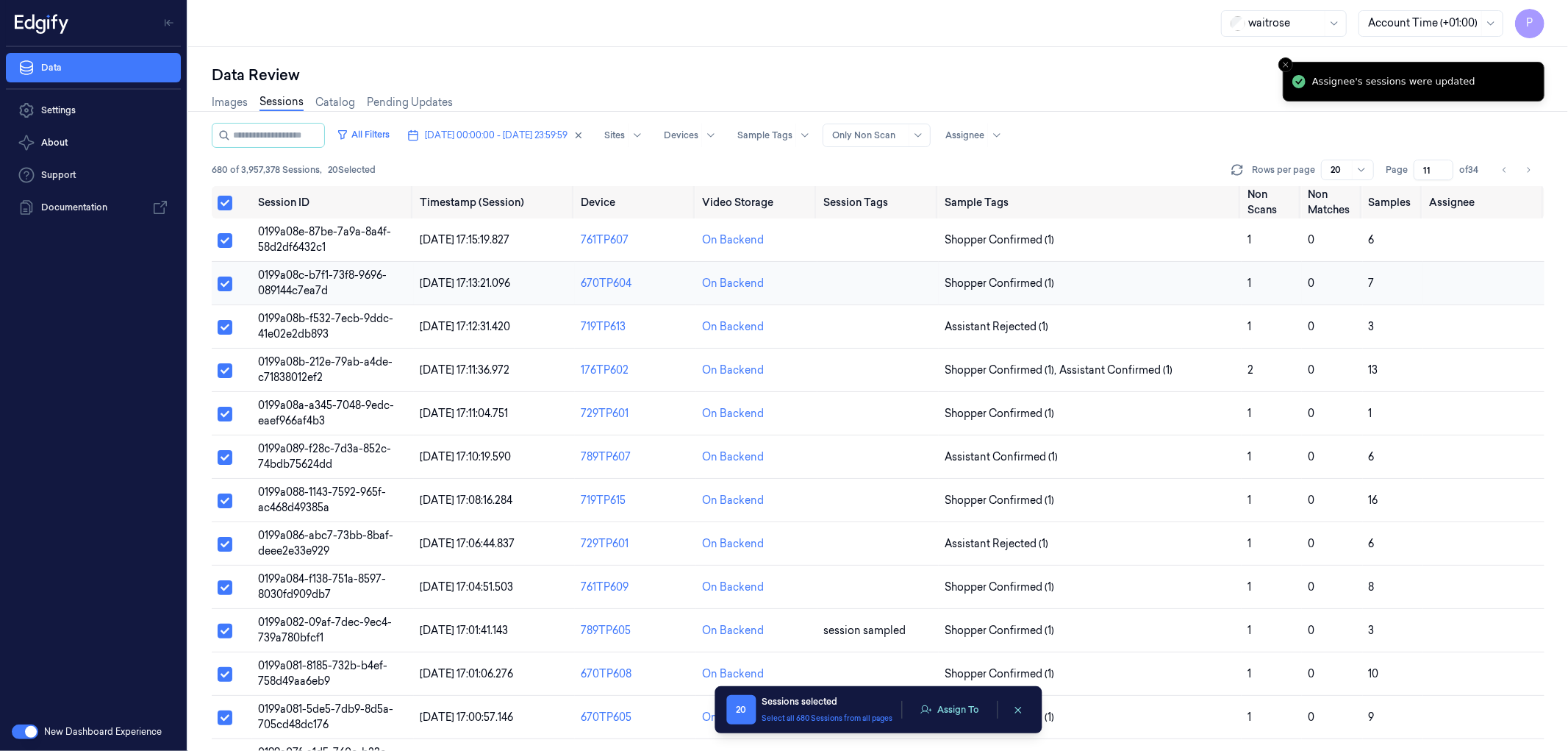
type button "on"
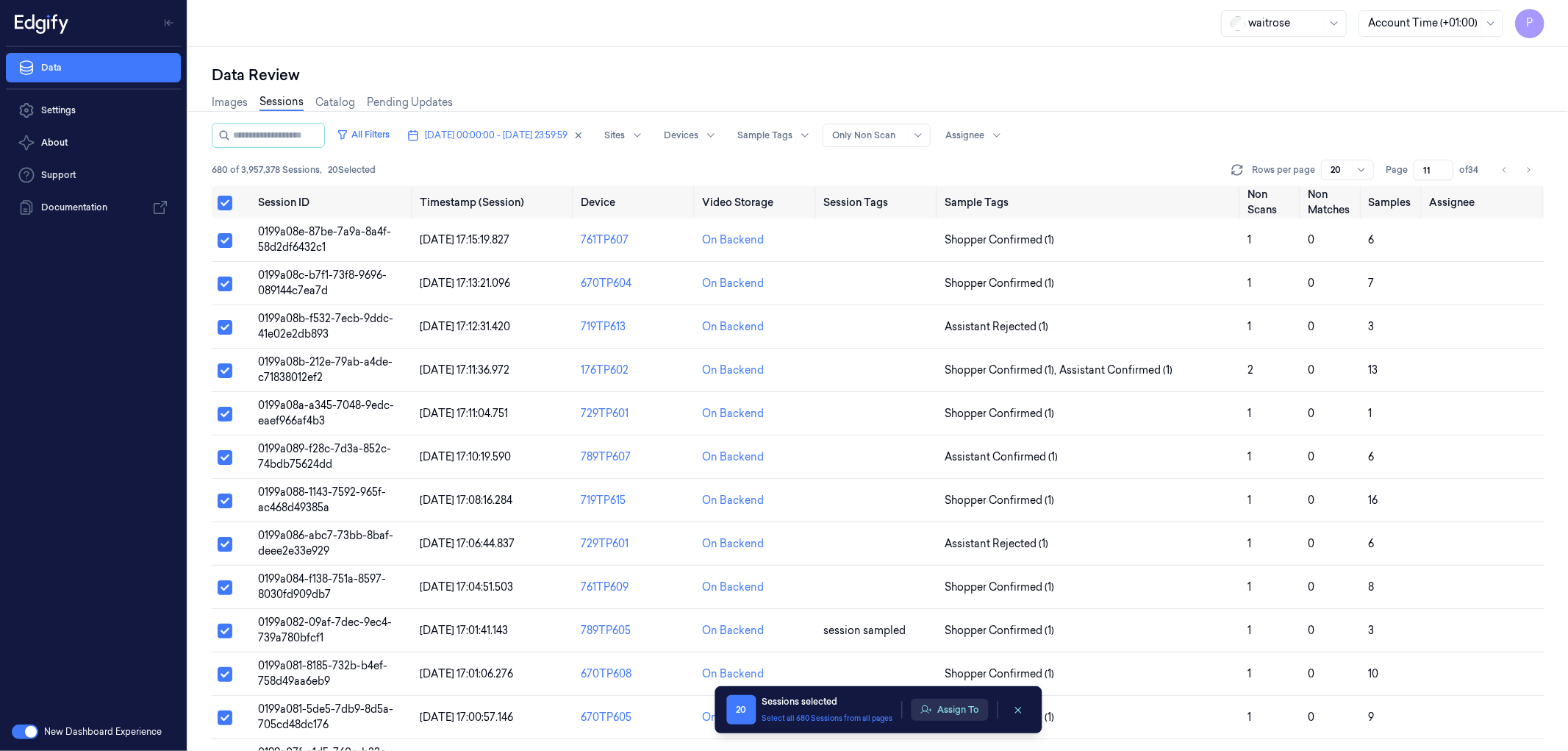
click at [964, 709] on button "Assign To" at bounding box center [950, 710] width 78 height 22
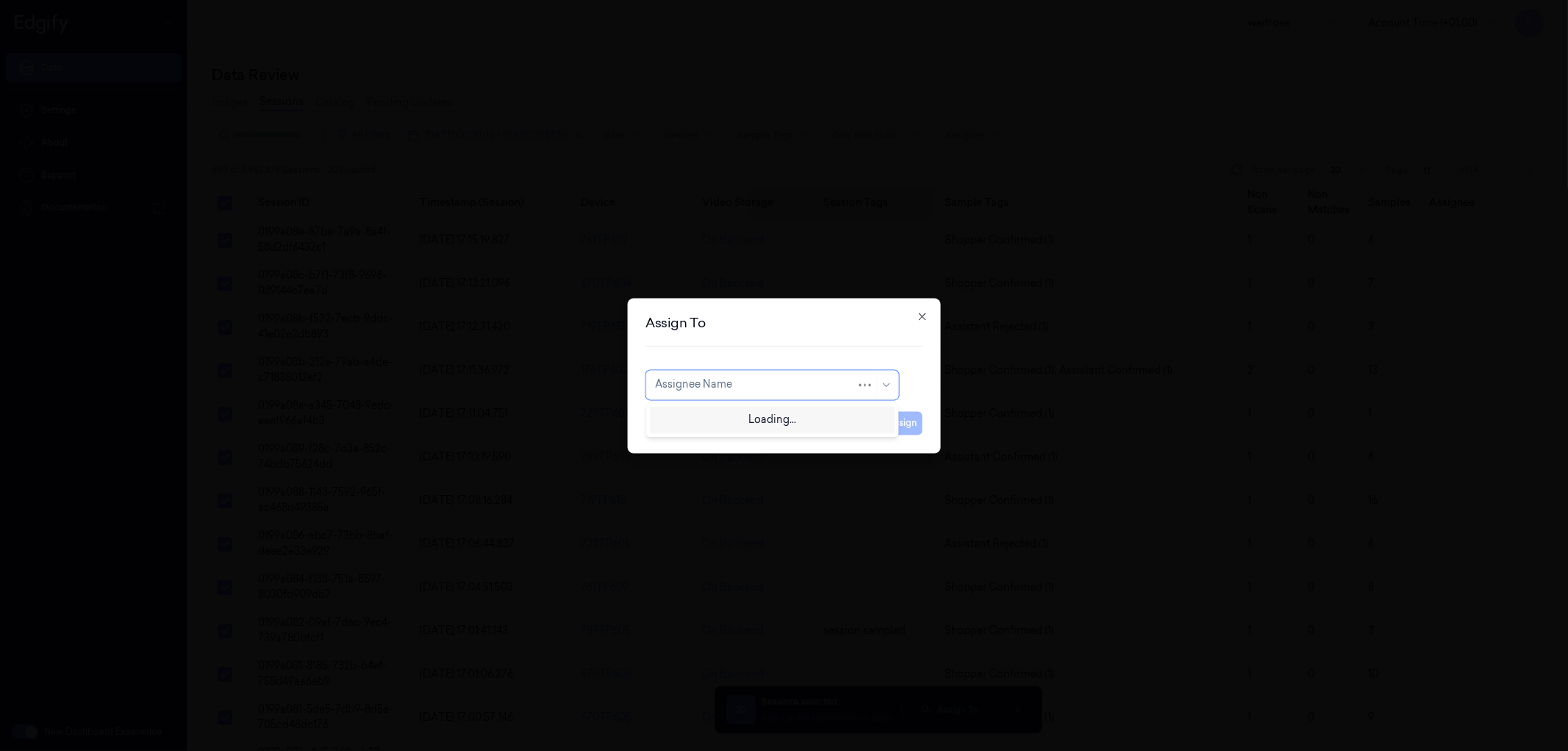
click at [754, 386] on div at bounding box center [755, 385] width 202 height 16
type input "ven"
click at [709, 421] on div "ven kataiah" at bounding box center [682, 418] width 56 height 16
click at [895, 421] on button "Assign" at bounding box center [902, 423] width 40 height 24
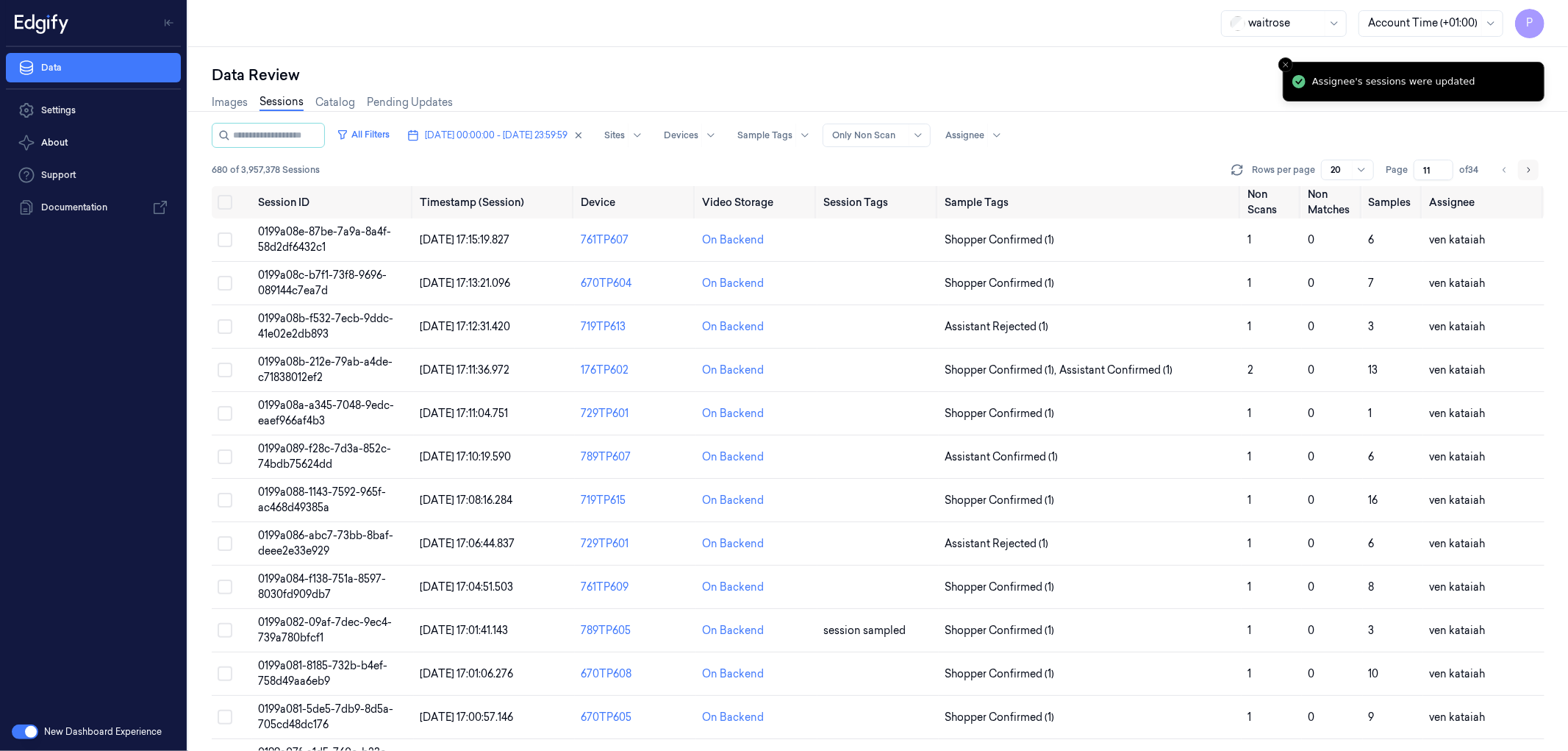
click at [1525, 169] on icon "Go to next page" at bounding box center [1529, 170] width 9 height 12
type input "12"
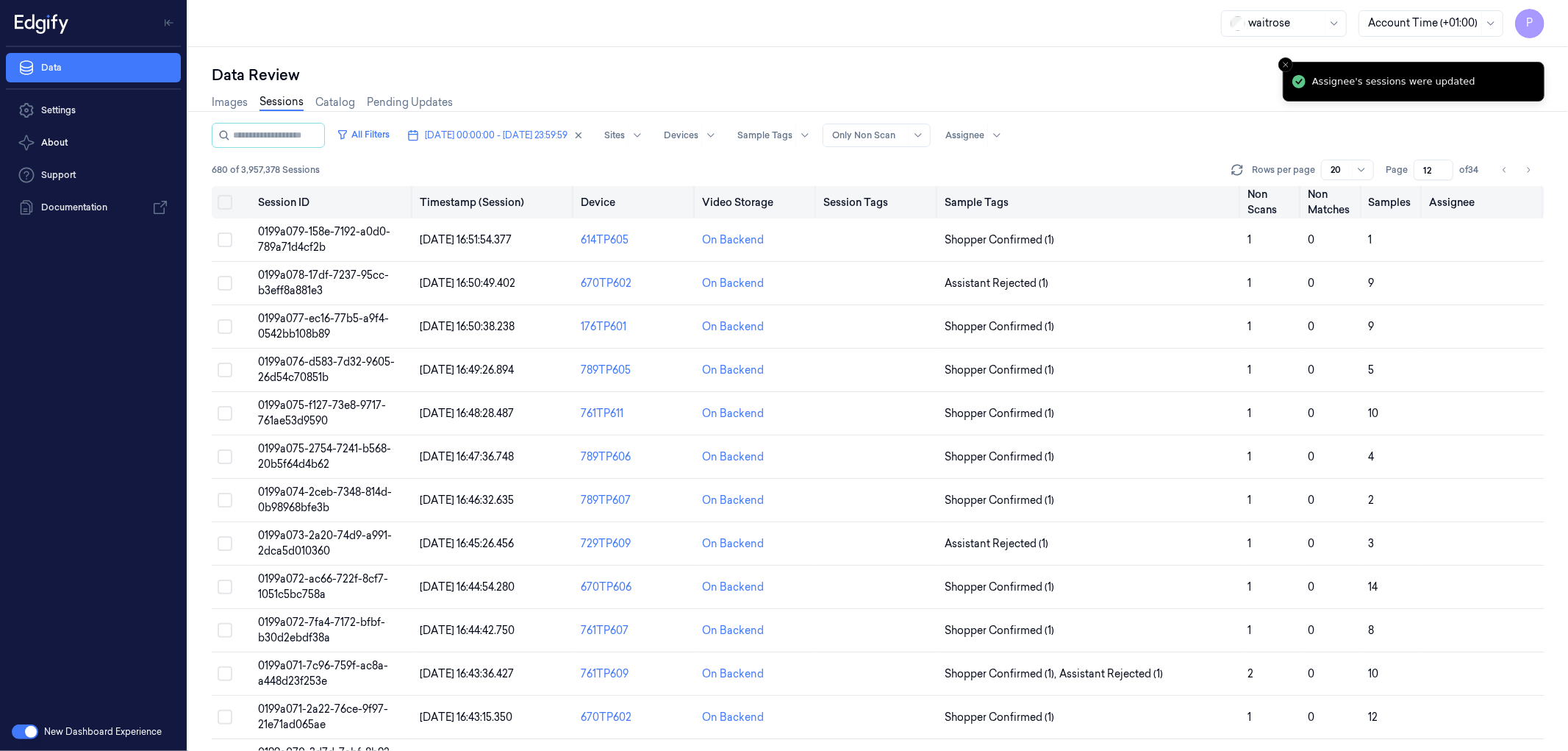
click at [229, 195] on button "Select all" at bounding box center [224, 202] width 15 height 15
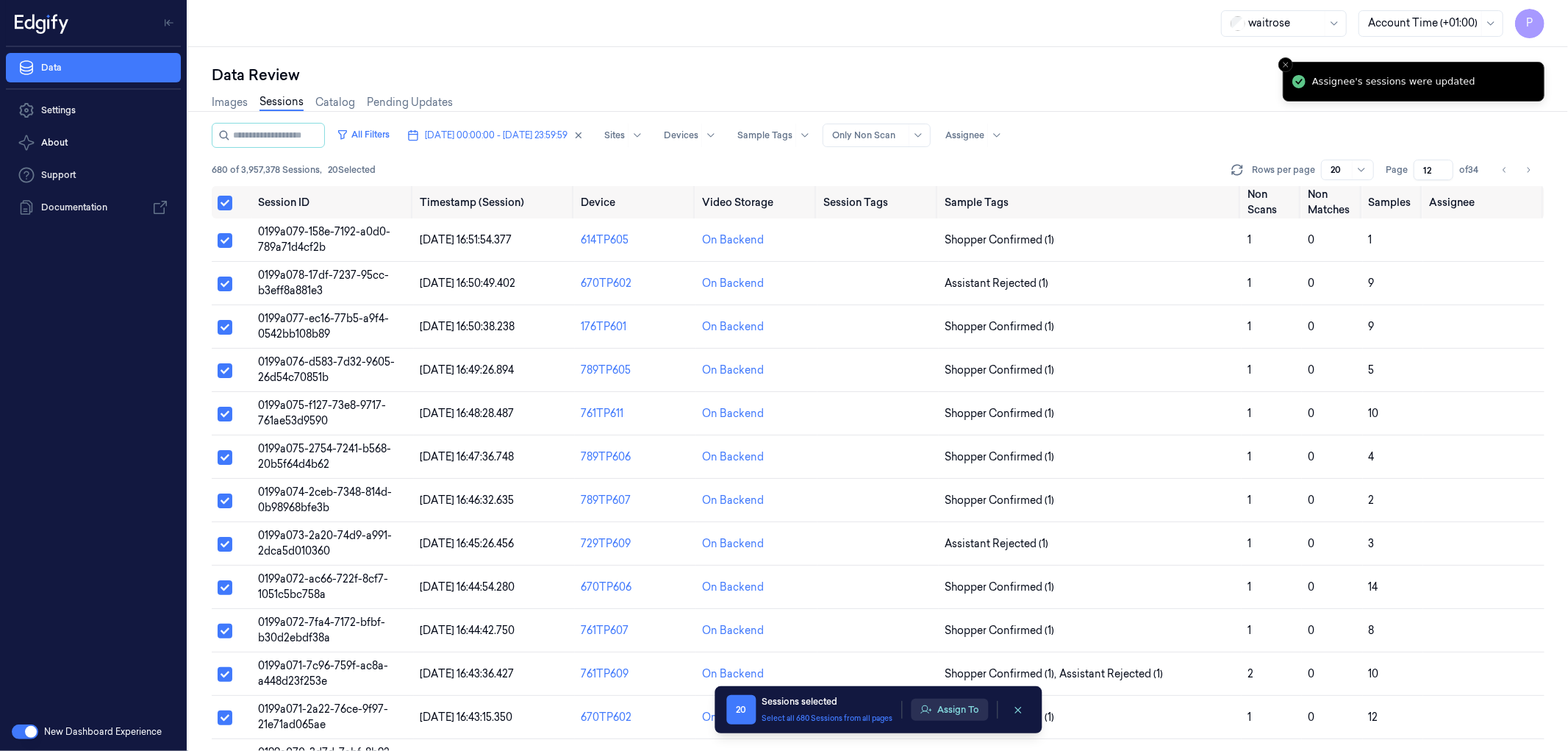
click at [961, 712] on button "Assign To" at bounding box center [950, 710] width 78 height 22
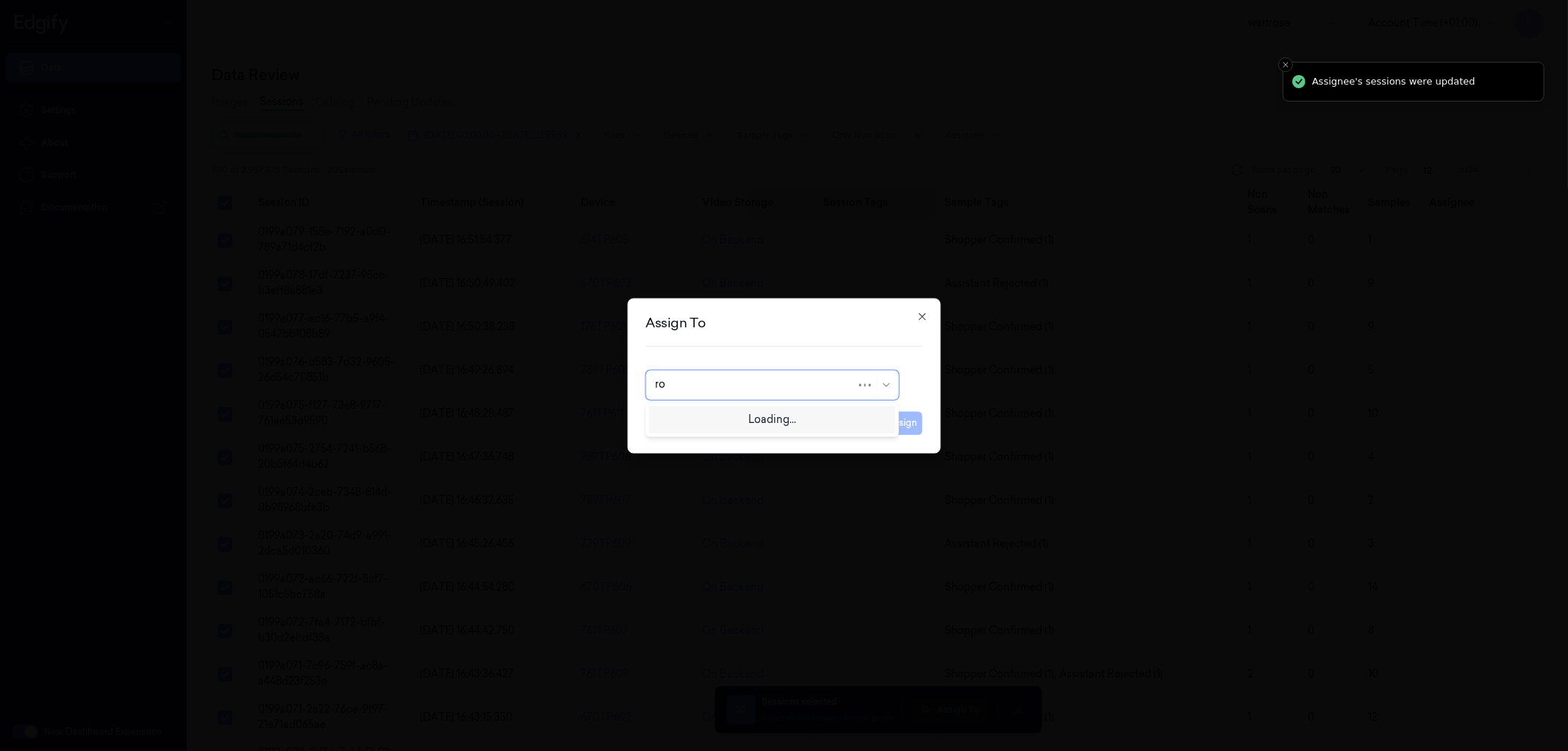
type input "roh"
click at [702, 431] on div "[PERSON_NAME]" at bounding box center [772, 418] width 253 height 31
click at [717, 419] on div "[PERSON_NAME]" at bounding box center [699, 418] width 88 height 16
click at [895, 420] on button "Assign" at bounding box center [902, 423] width 40 height 24
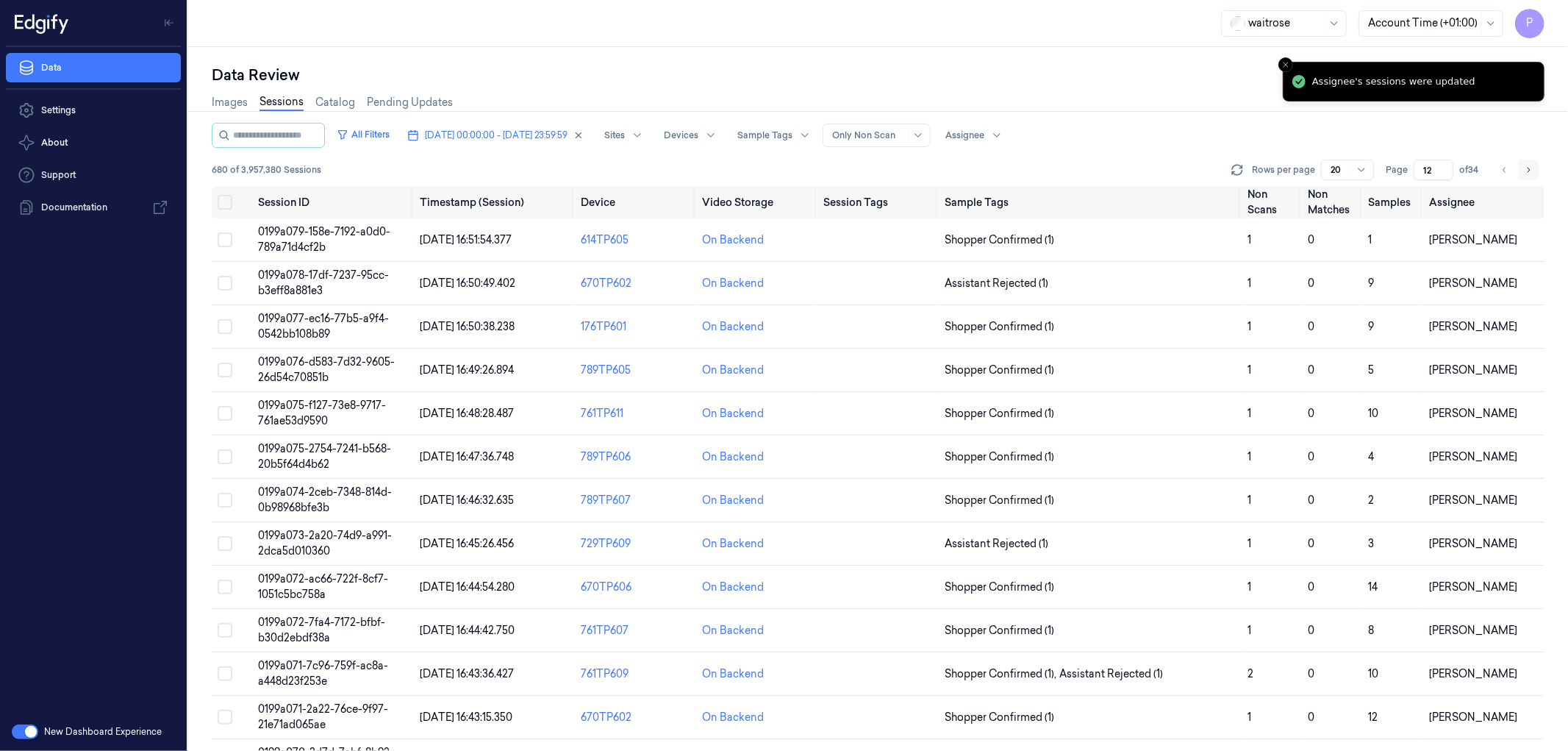
click at [1526, 168] on icon "Go to next page" at bounding box center [1529, 170] width 9 height 12
type input "13"
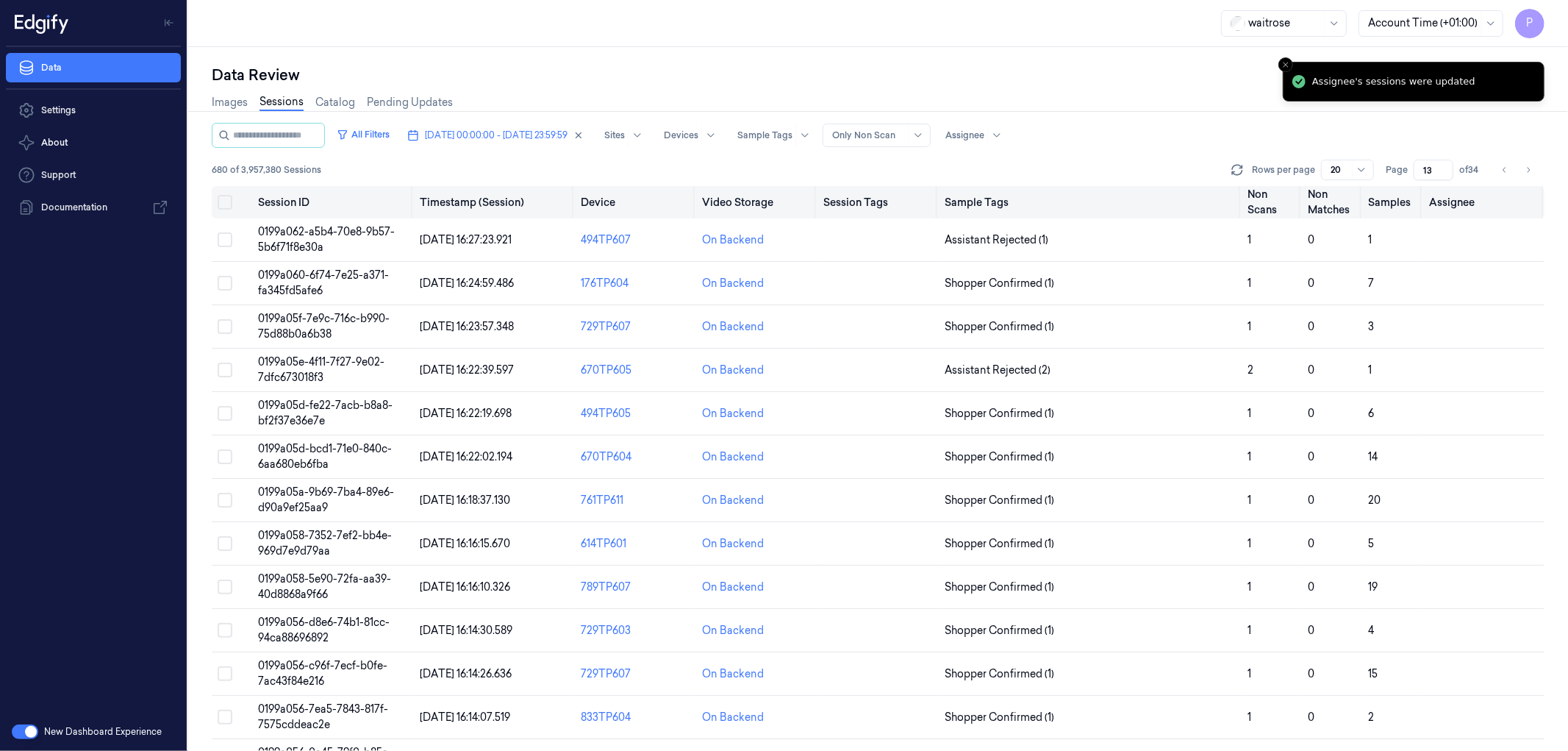
click at [226, 200] on button "Select all" at bounding box center [224, 202] width 15 height 15
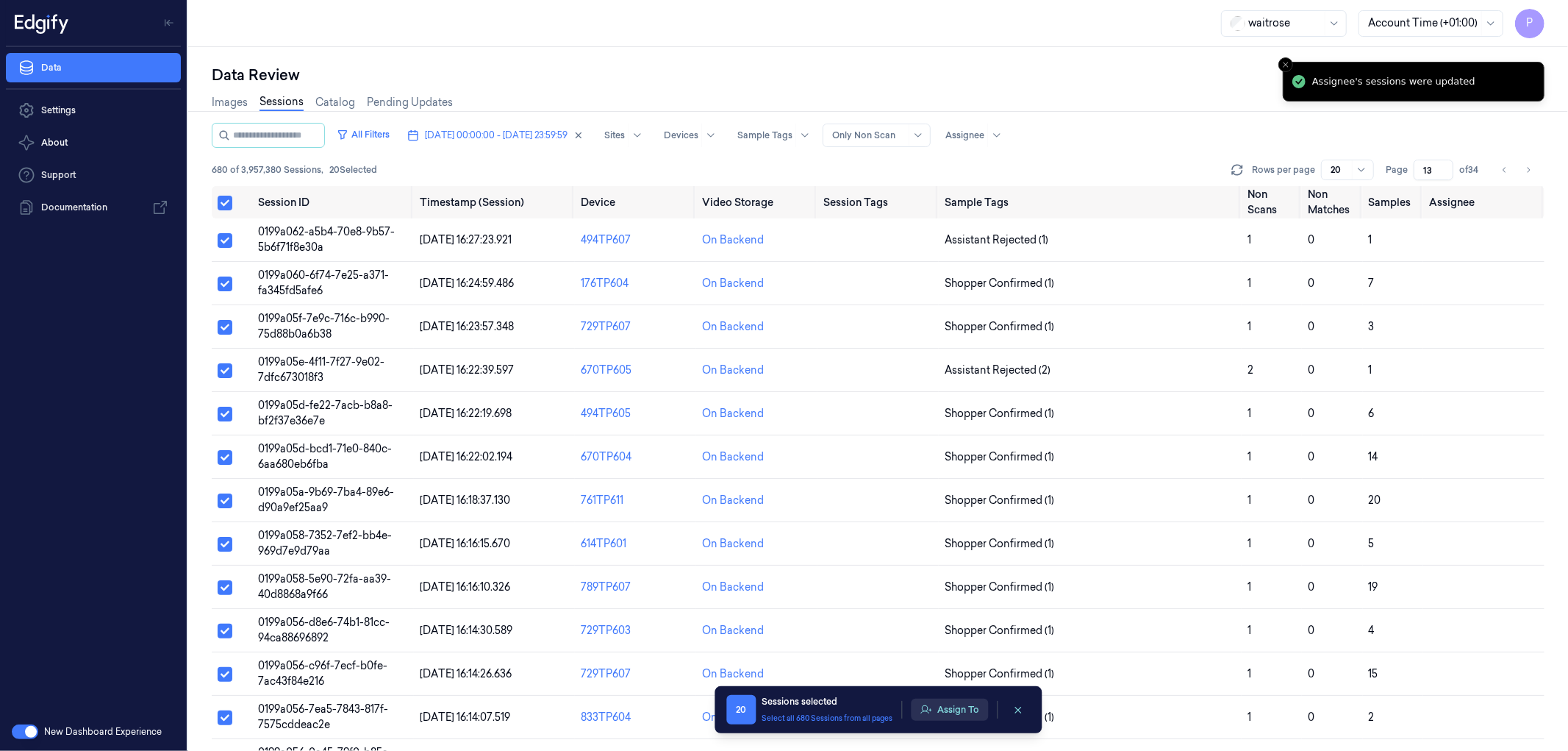
click at [963, 711] on button "Assign To" at bounding box center [950, 710] width 78 height 22
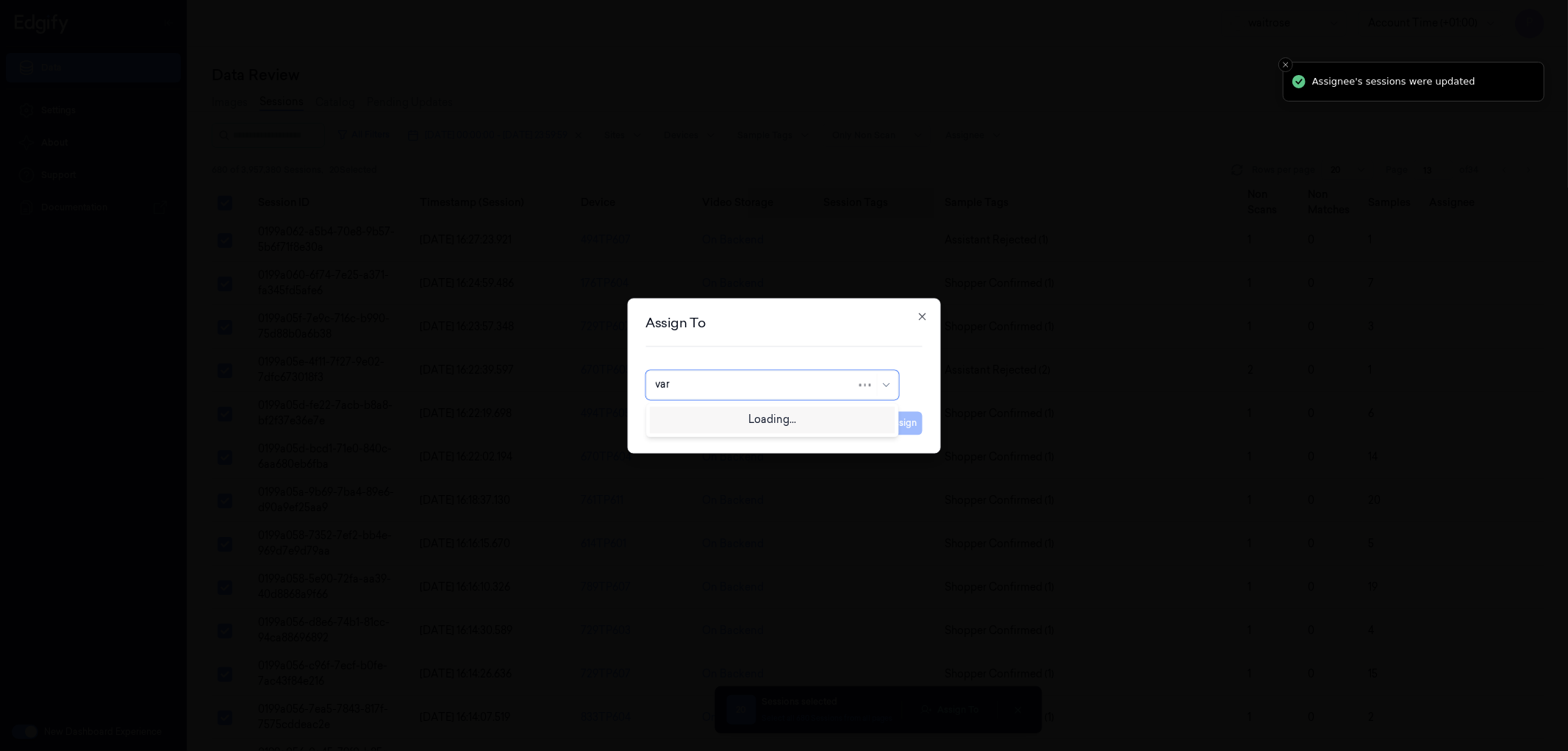
type input "vars"
click at [702, 442] on div "[PERSON_NAME] g" at bounding box center [772, 442] width 234 height 16
click at [710, 383] on div at bounding box center [755, 385] width 202 height 16
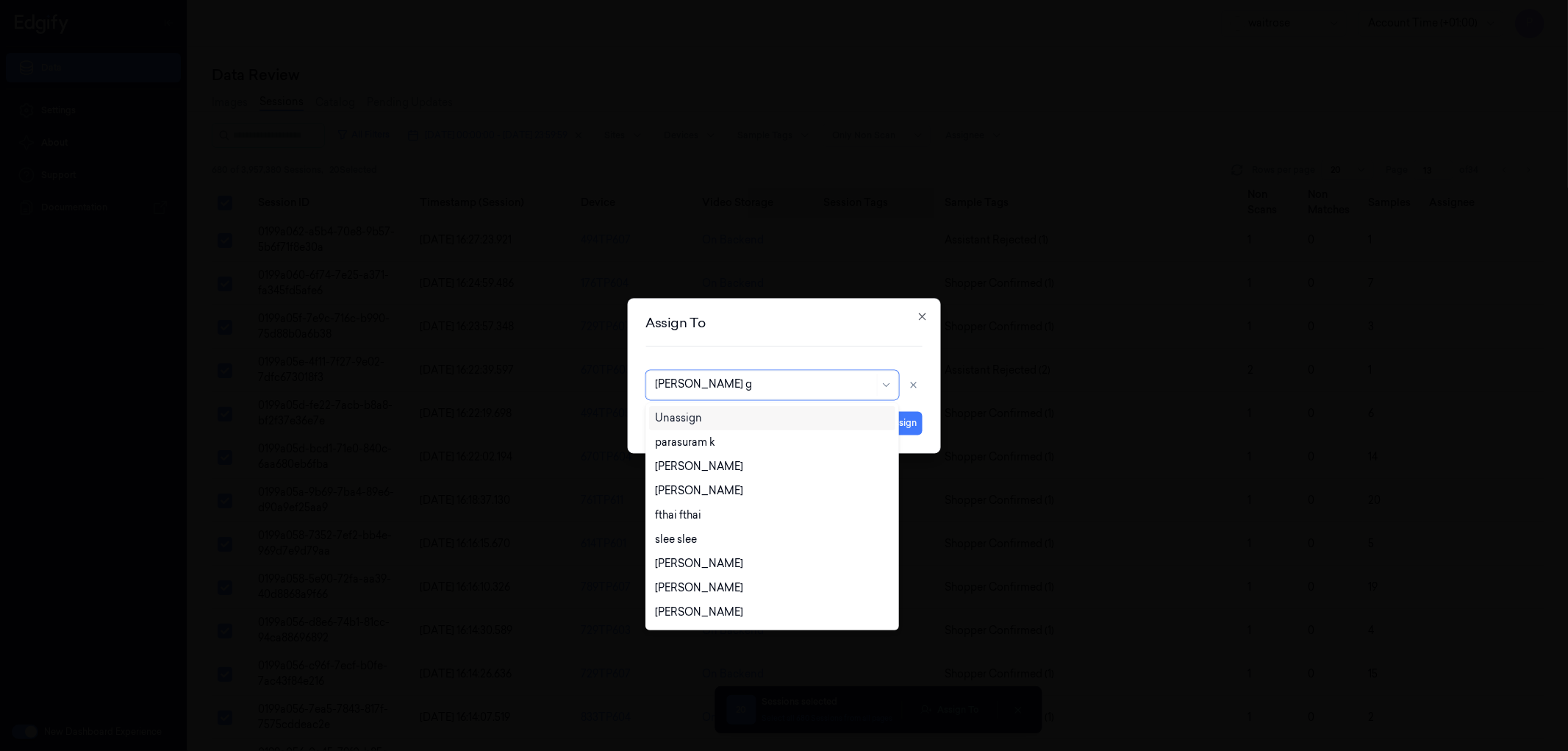
click at [733, 380] on div at bounding box center [764, 385] width 219 height 16
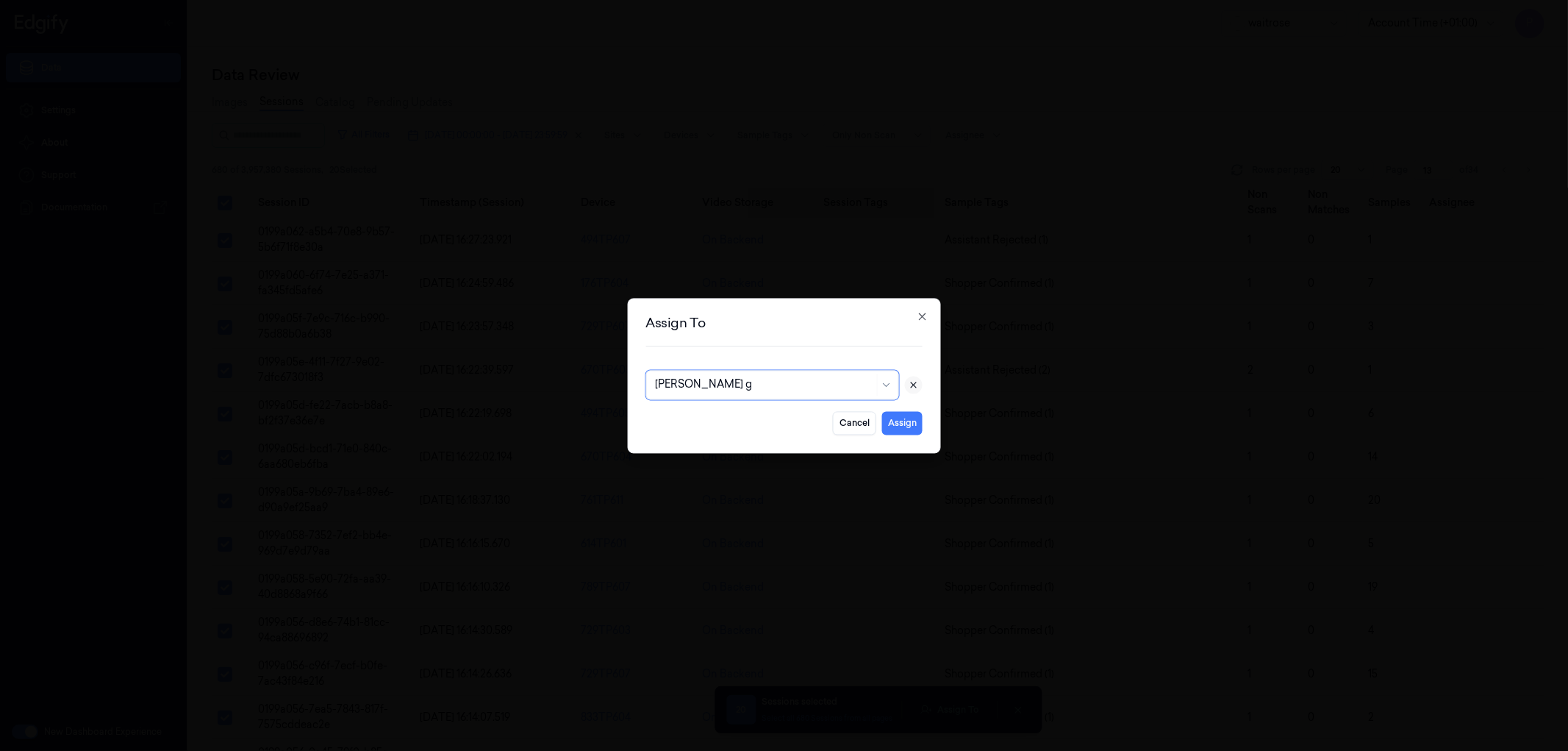
click at [909, 383] on icon at bounding box center [914, 384] width 10 height 10
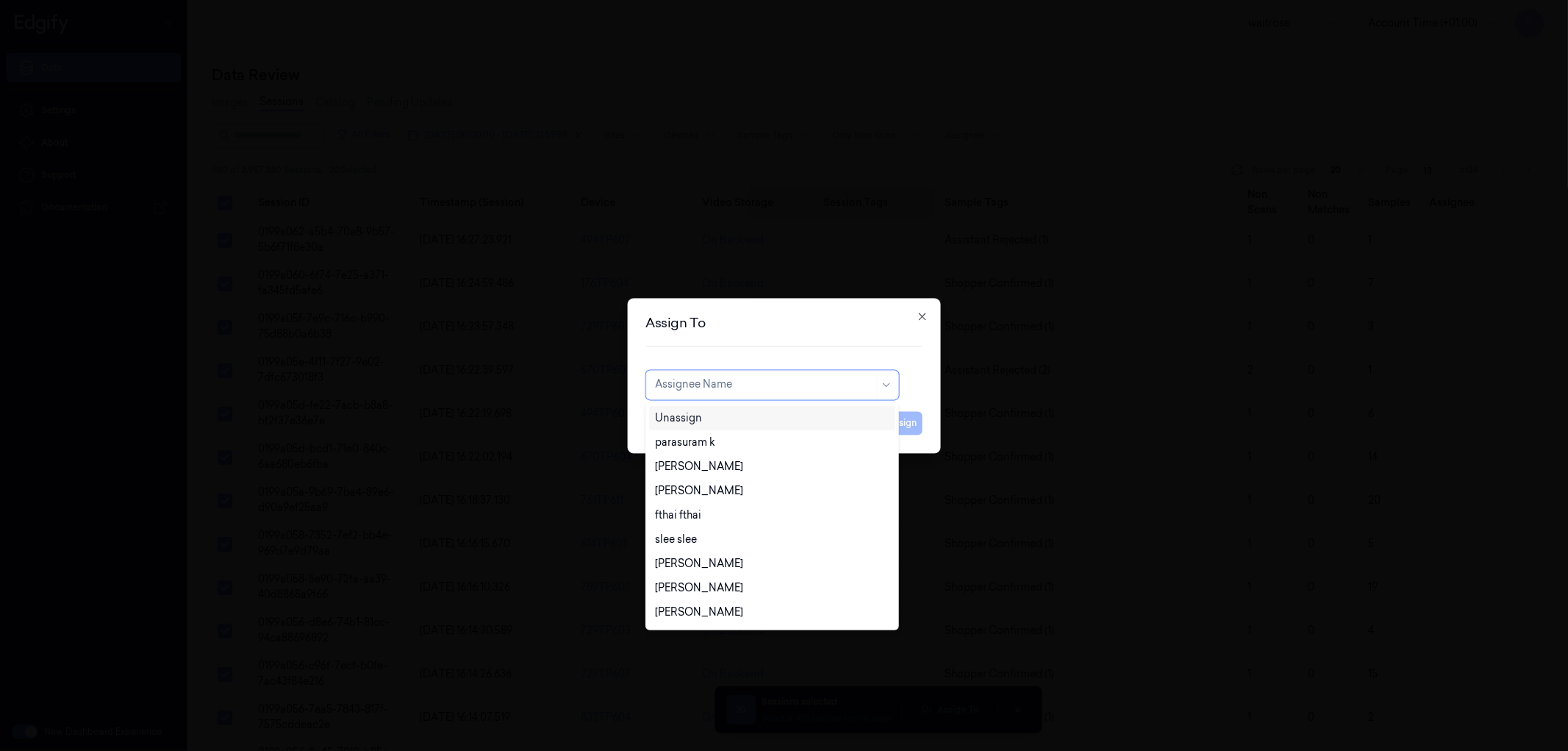
click at [797, 380] on div at bounding box center [764, 385] width 219 height 16
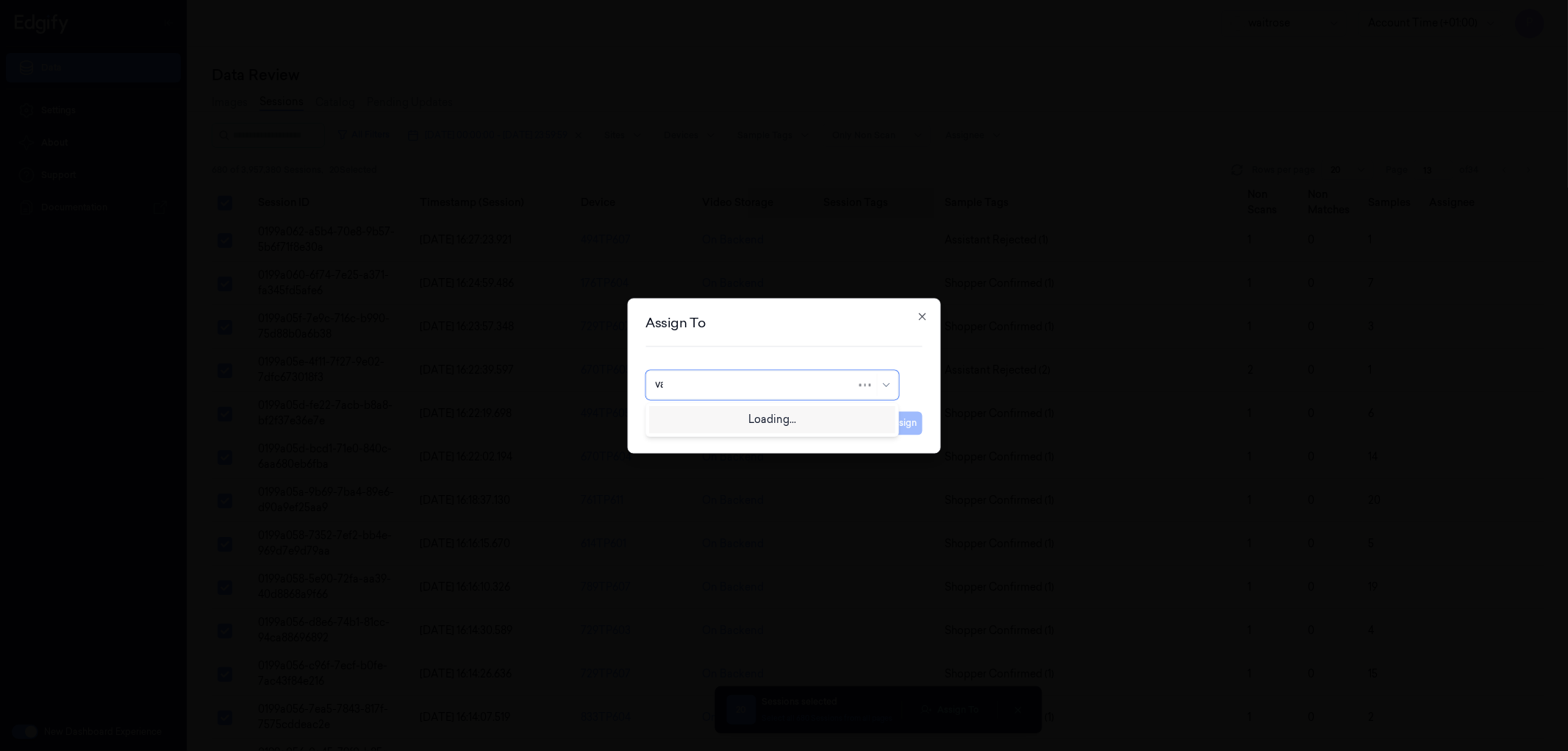
type input "var"
click at [718, 419] on div "[PERSON_NAME]" at bounding box center [699, 418] width 88 height 16
click at [888, 417] on button "Assign" at bounding box center [902, 423] width 40 height 24
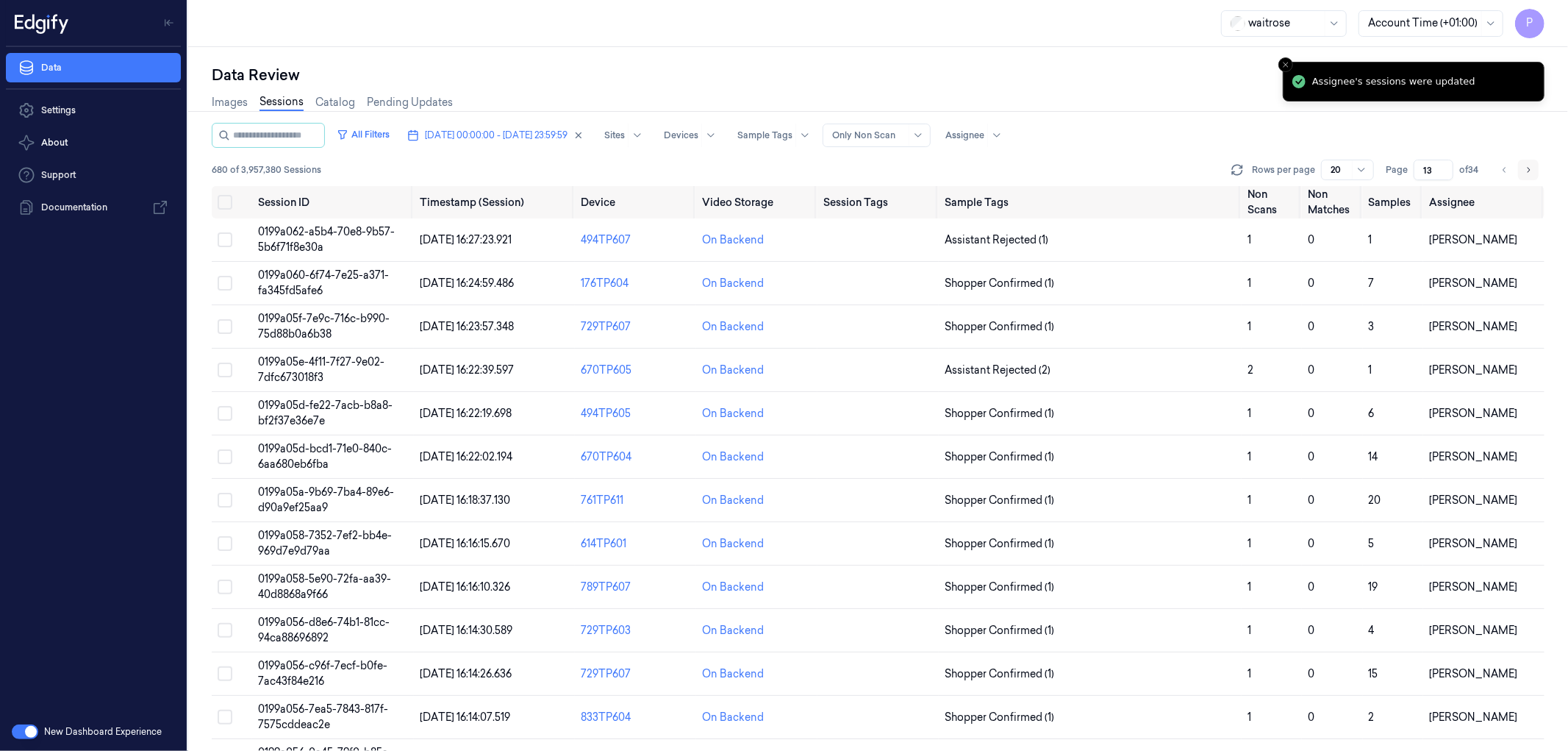
click at [1535, 162] on button "Go to next page" at bounding box center [1529, 169] width 21 height 21
type input "14"
